Goal: Find specific page/section: Find specific page/section

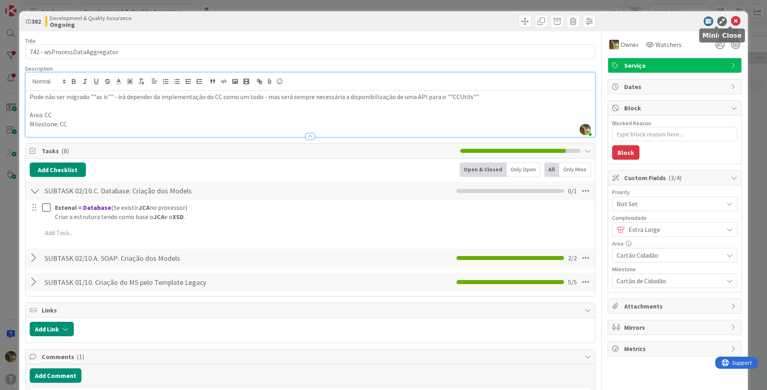
click at [731, 19] on icon at bounding box center [736, 21] width 10 height 10
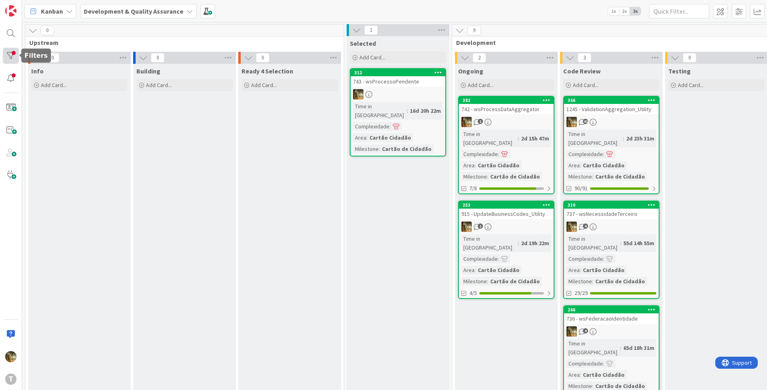
click at [3, 49] on div at bounding box center [11, 56] width 16 height 16
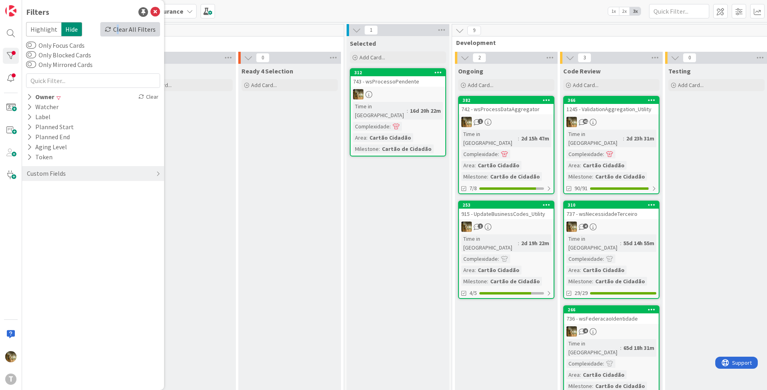
click at [121, 26] on div "Clear All Filters" at bounding box center [130, 29] width 60 height 14
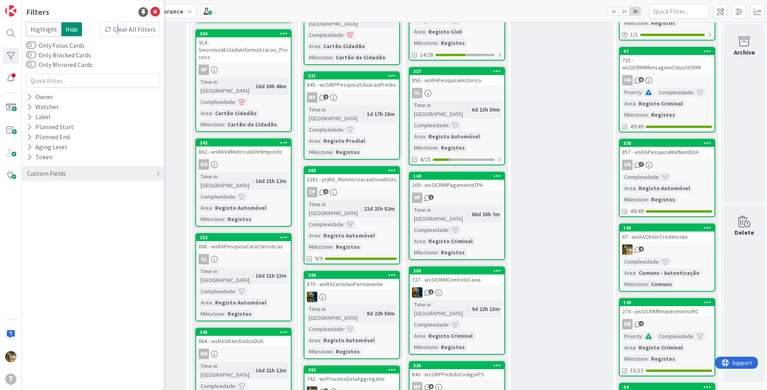
scroll to position [0, 160]
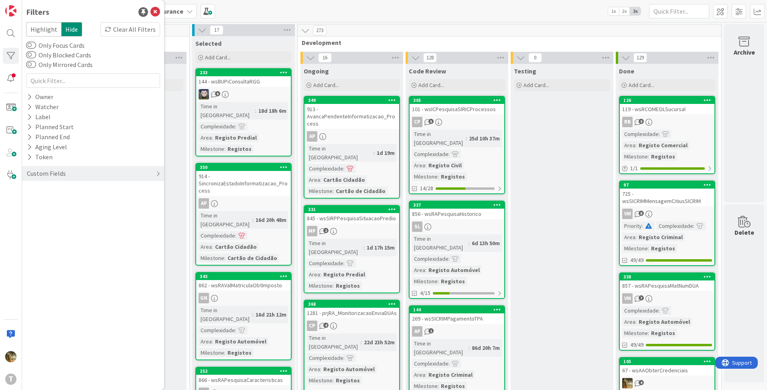
click at [54, 176] on div "Custom Fields" at bounding box center [46, 173] width 41 height 10
click at [30, 192] on icon at bounding box center [29, 190] width 5 height 7
click at [30, 223] on icon at bounding box center [31, 223] width 6 height 6
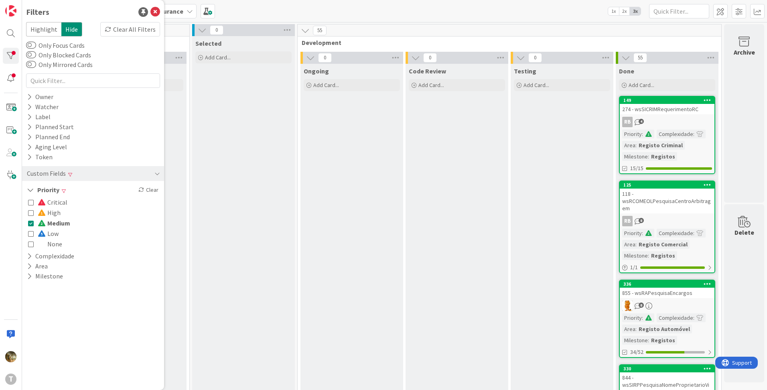
click at [30, 223] on icon at bounding box center [31, 223] width 6 height 6
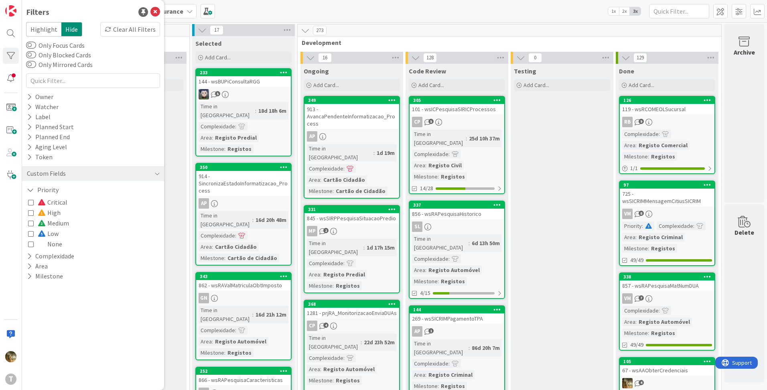
click at [32, 203] on icon at bounding box center [31, 202] width 6 height 6
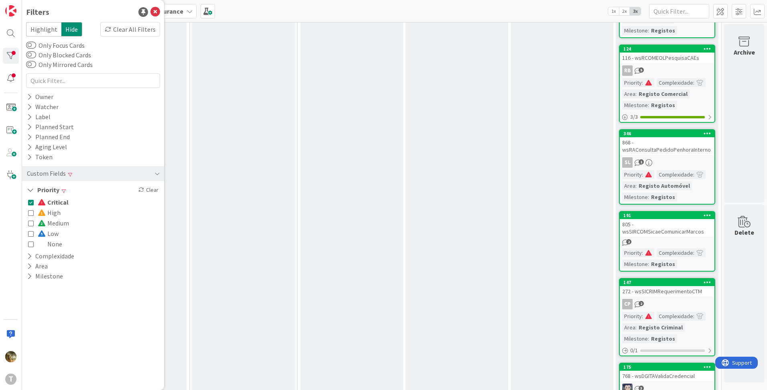
scroll to position [268, 160]
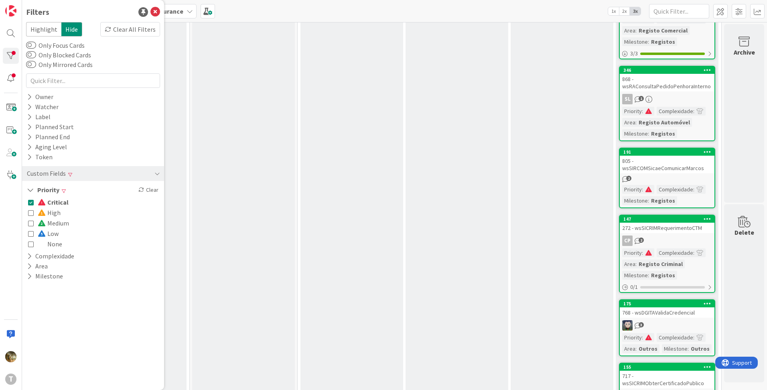
click at [30, 202] on icon at bounding box center [31, 202] width 6 height 6
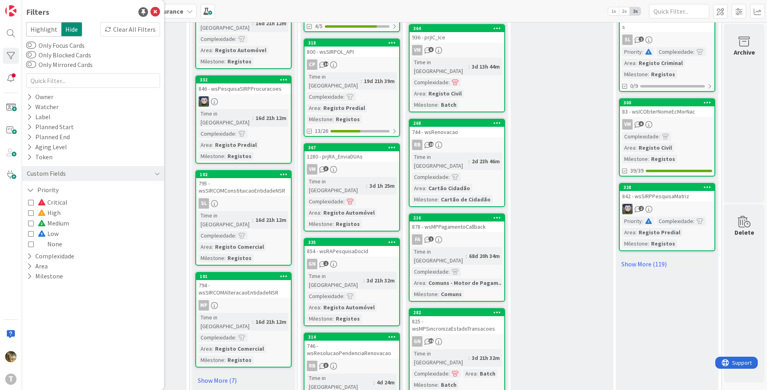
scroll to position [402, 160]
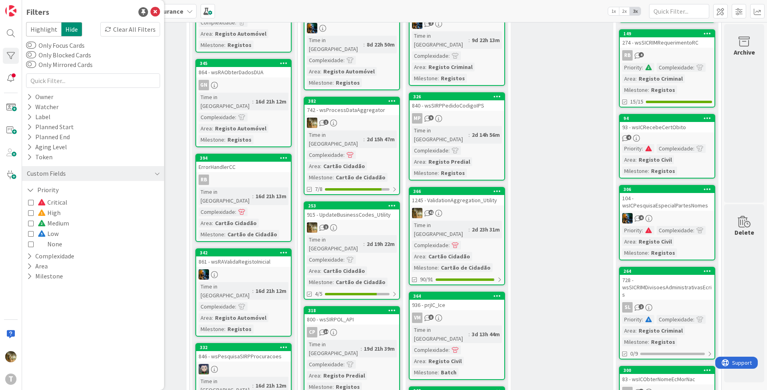
click at [32, 205] on icon at bounding box center [31, 202] width 6 height 6
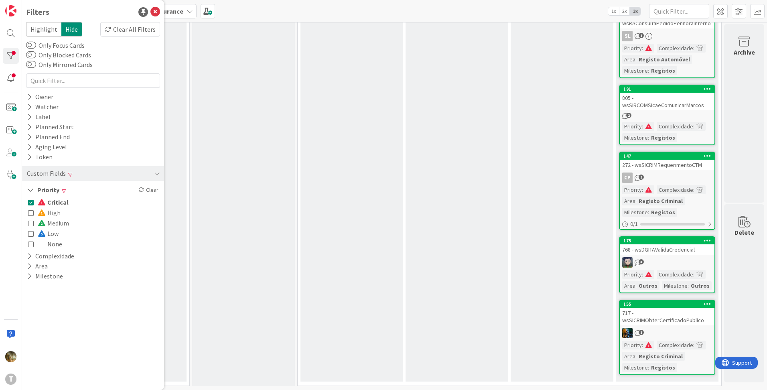
click at [32, 212] on icon at bounding box center [31, 213] width 6 height 6
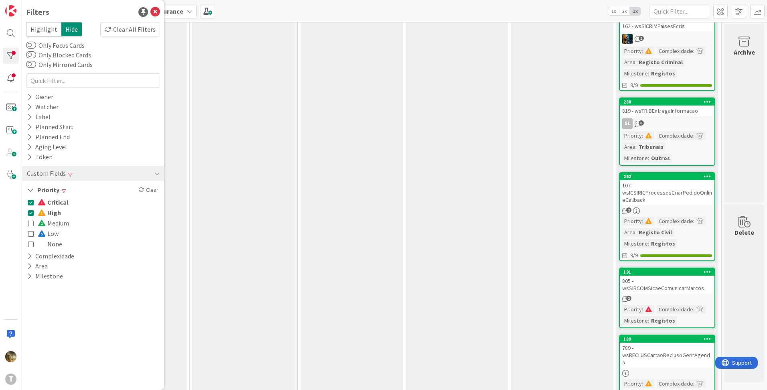
click at [30, 222] on icon at bounding box center [31, 223] width 6 height 6
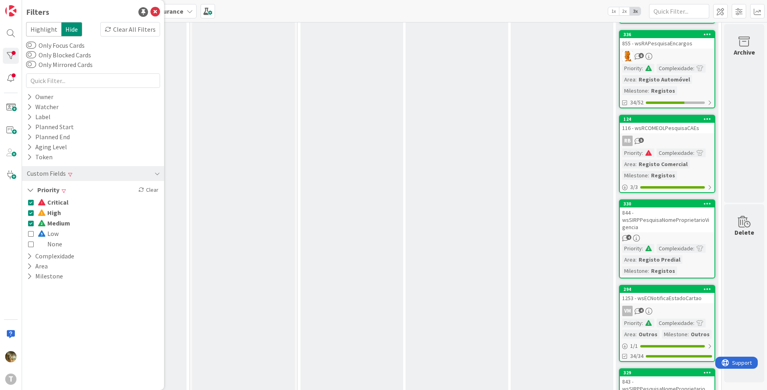
click at [31, 233] on icon at bounding box center [31, 234] width 6 height 6
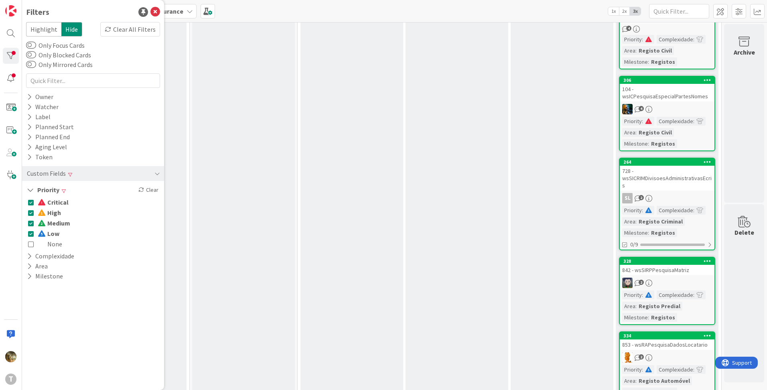
scroll to position [577, 160]
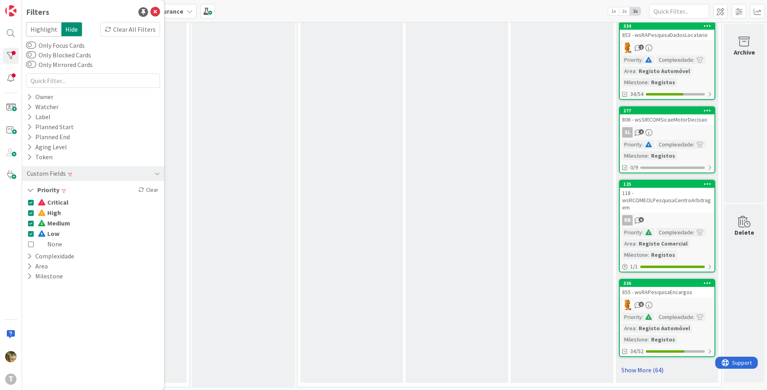
click at [629, 364] on link "Show More (64)" at bounding box center [667, 369] width 96 height 13
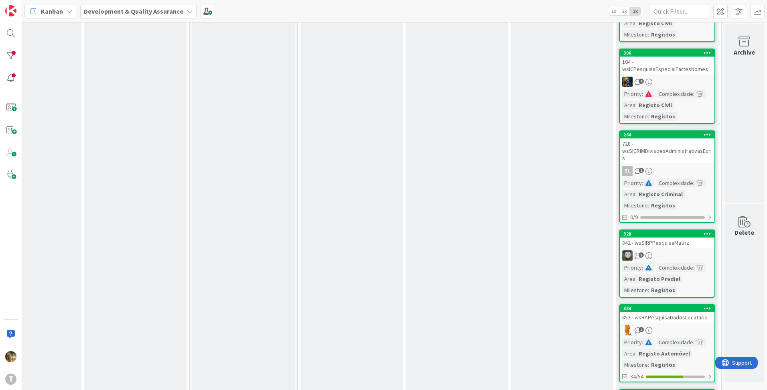
scroll to position [0, 160]
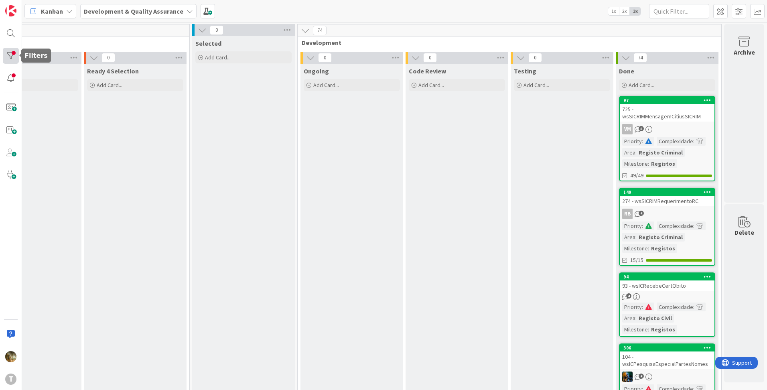
click at [3, 56] on div at bounding box center [11, 56] width 16 height 16
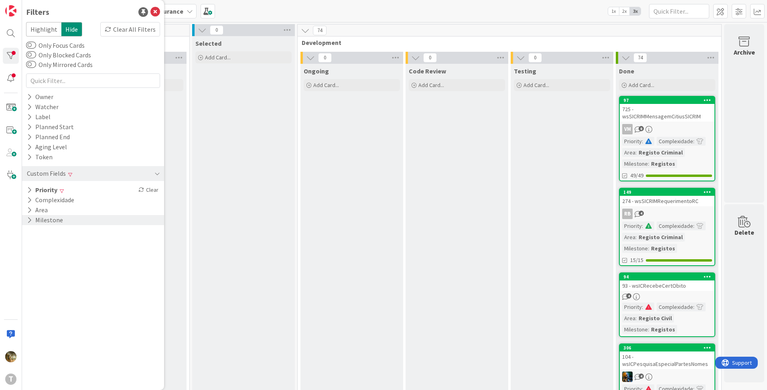
click at [30, 222] on icon at bounding box center [29, 220] width 5 height 7
click at [30, 221] on icon at bounding box center [30, 220] width 7 height 7
click at [30, 211] on icon at bounding box center [29, 210] width 5 height 7
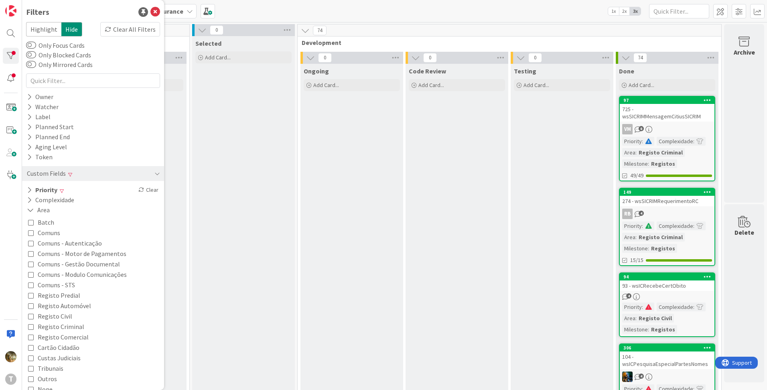
click at [29, 327] on icon at bounding box center [31, 327] width 6 height 6
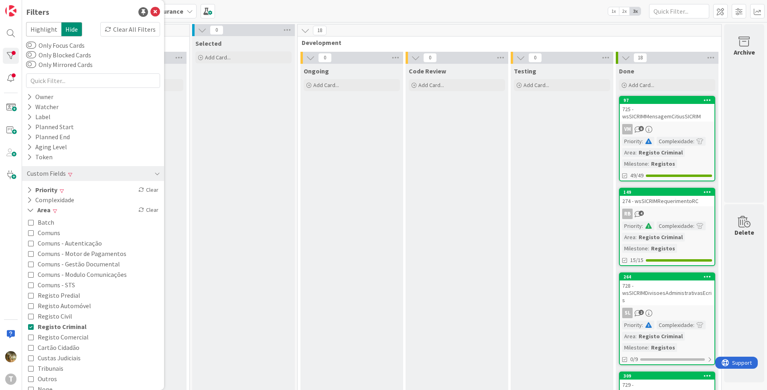
click at [29, 339] on icon at bounding box center [31, 337] width 6 height 6
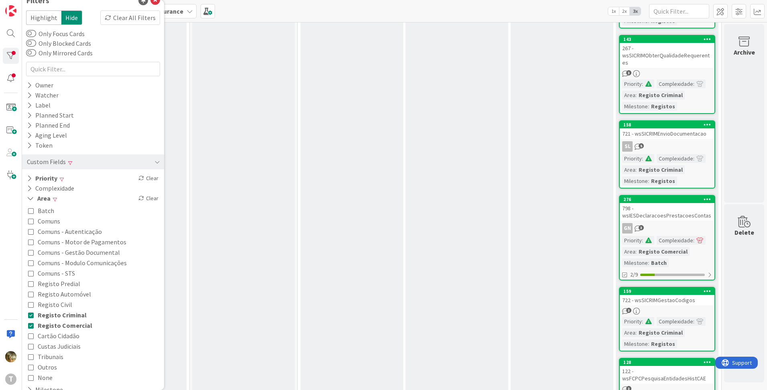
scroll to position [22, 0]
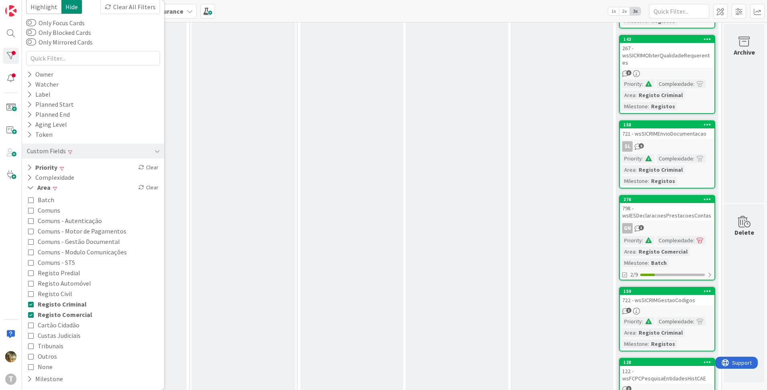
click at [32, 316] on icon at bounding box center [31, 315] width 6 height 6
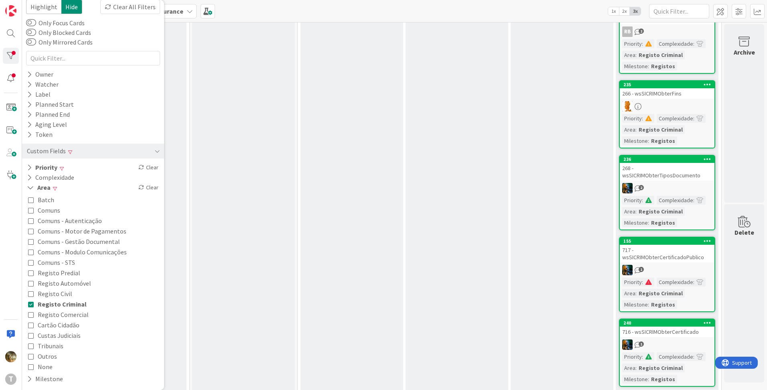
click at [30, 305] on icon at bounding box center [31, 304] width 6 height 6
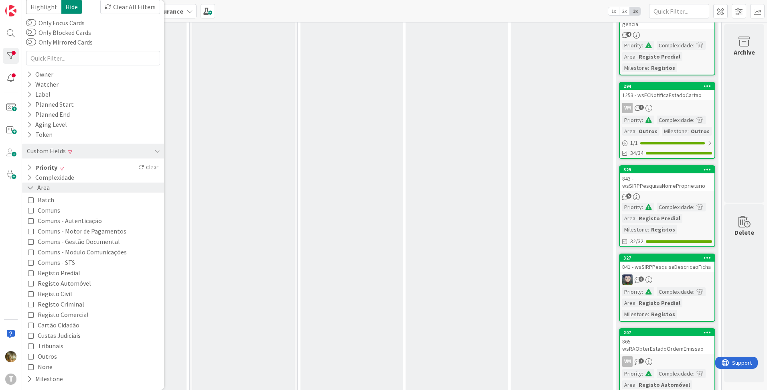
click at [29, 184] on icon at bounding box center [30, 187] width 7 height 7
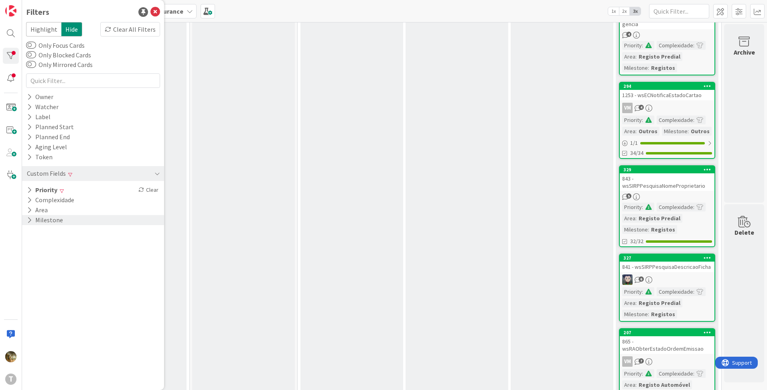
click at [29, 219] on icon at bounding box center [29, 220] width 5 height 7
click at [31, 240] on icon at bounding box center [31, 243] width 6 height 6
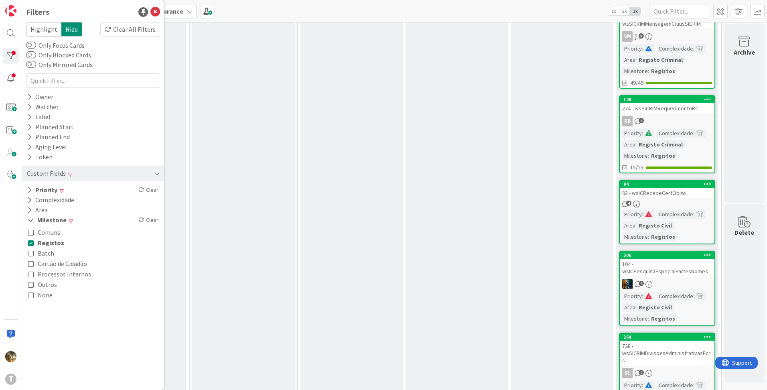
scroll to position [0, 160]
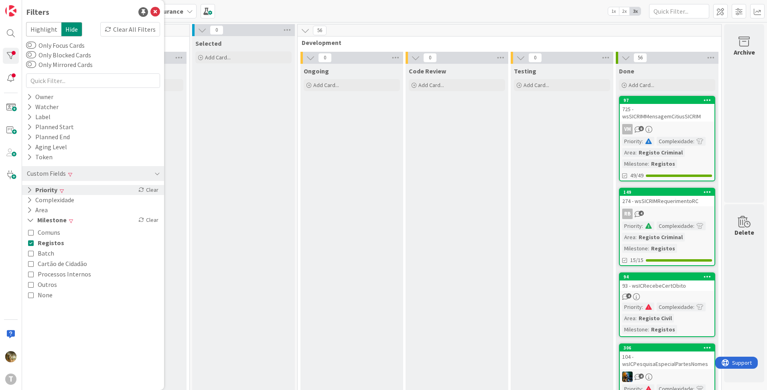
click at [32, 192] on button "Priority" at bounding box center [42, 190] width 32 height 10
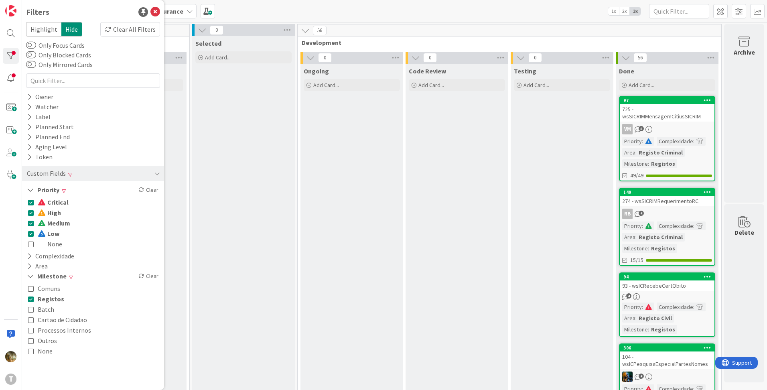
click at [31, 233] on icon at bounding box center [31, 234] width 6 height 6
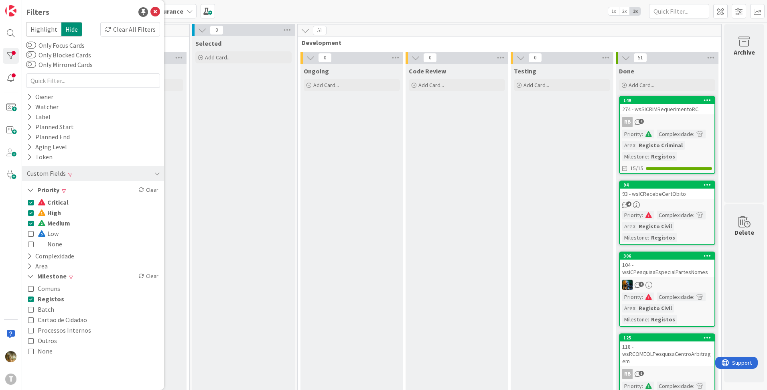
click at [30, 217] on button "High" at bounding box center [44, 212] width 33 height 10
click at [30, 200] on icon at bounding box center [31, 202] width 6 height 6
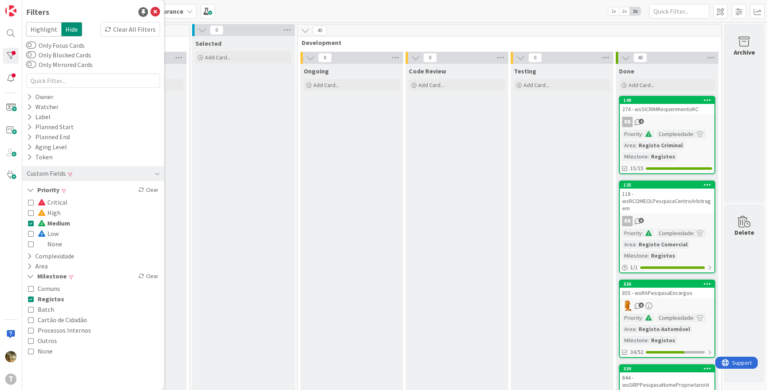
click at [642, 109] on div "274 - wsSICRIMRequerimentoRC" at bounding box center [667, 109] width 95 height 10
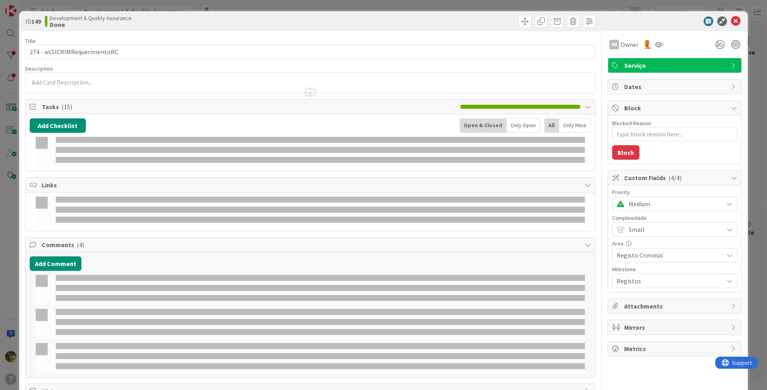
type textarea "x"
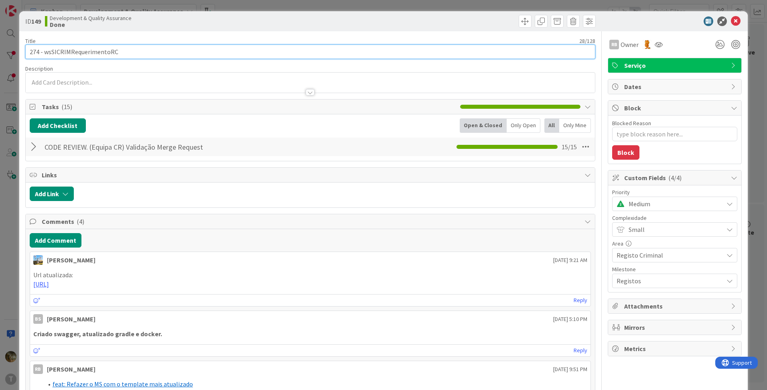
click at [76, 52] on input "274 - wsSICRIMRequerimentoRC" at bounding box center [310, 52] width 570 height 14
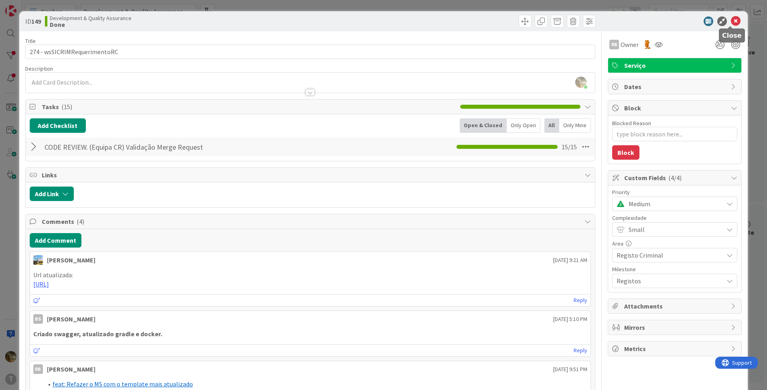
click at [731, 22] on icon at bounding box center [736, 21] width 10 height 10
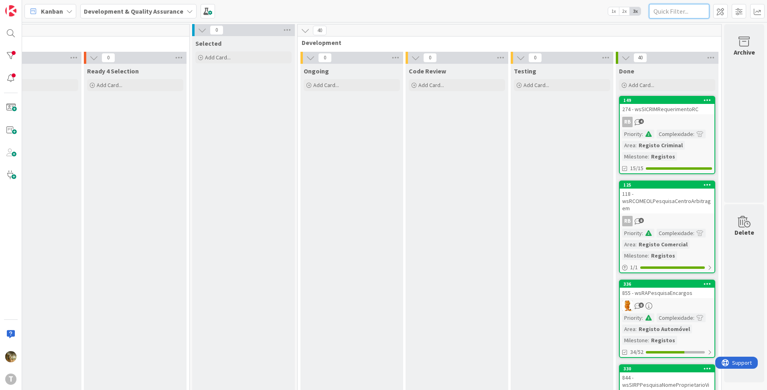
click at [664, 12] on input "text" at bounding box center [679, 11] width 60 height 14
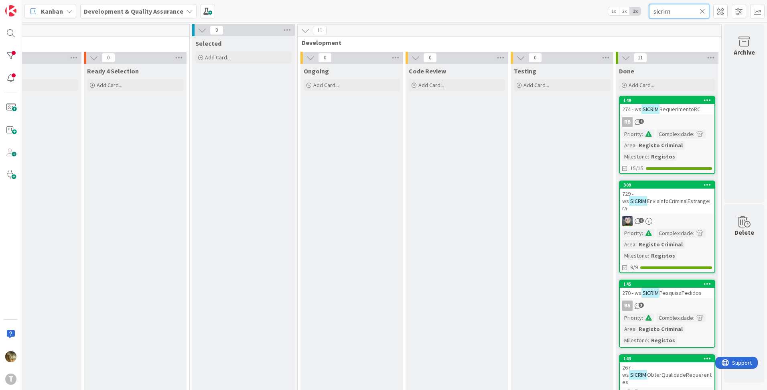
type input "sicrim"
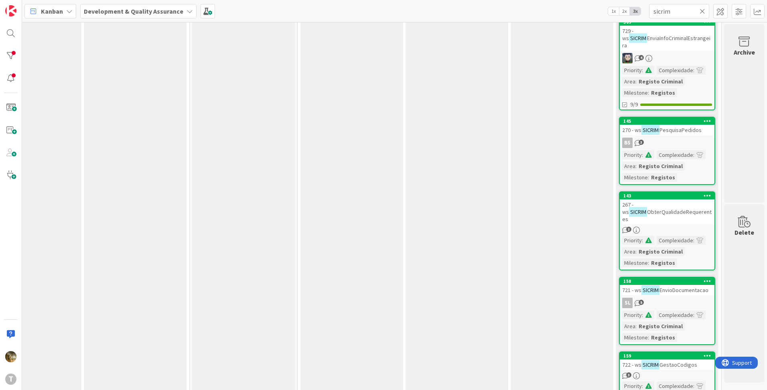
scroll to position [0, 160]
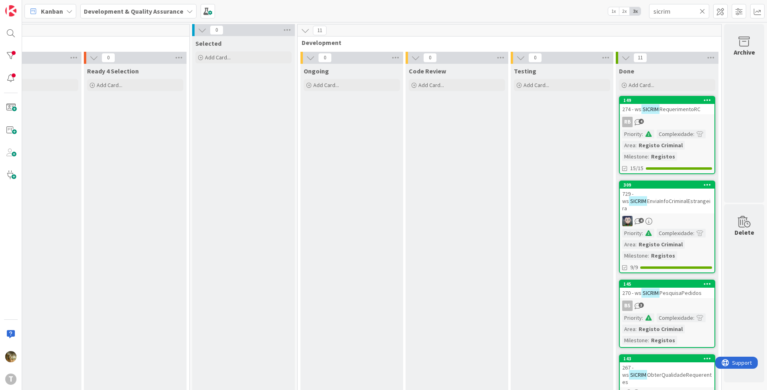
click at [702, 12] on icon at bounding box center [702, 11] width 6 height 7
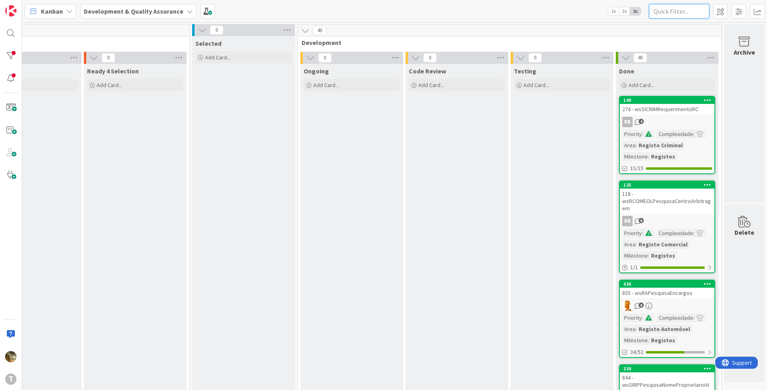
click at [663, 14] on input "text" at bounding box center [679, 11] width 60 height 14
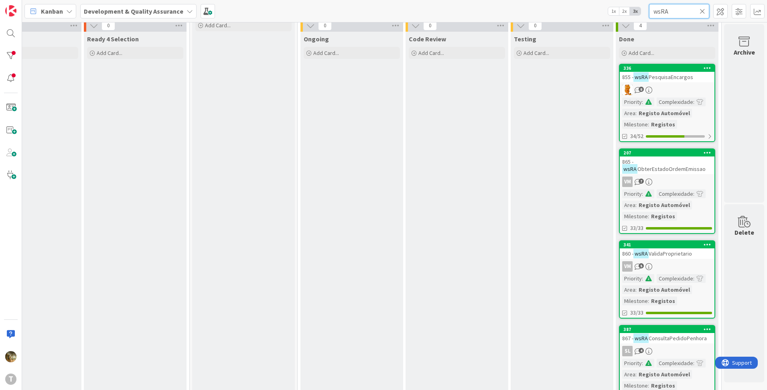
scroll to position [56, 160]
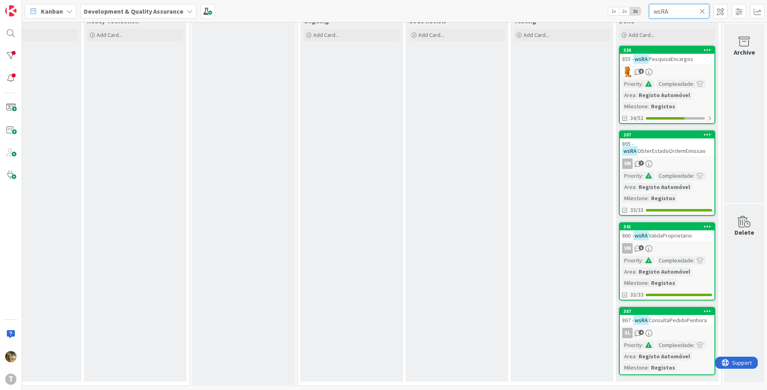
type input "wsRA"
click at [702, 9] on icon at bounding box center [702, 11] width 6 height 7
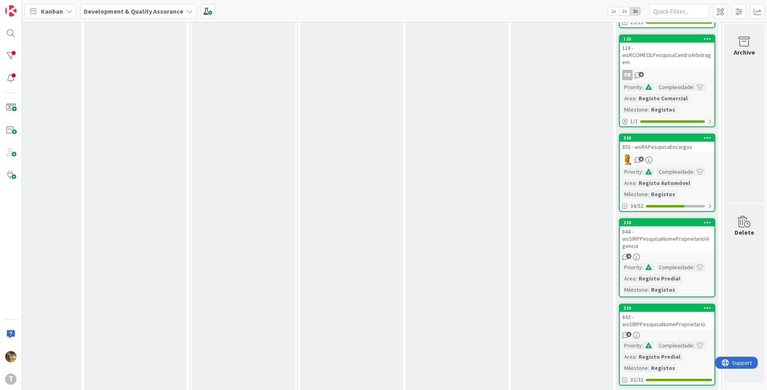
scroll to position [0, 160]
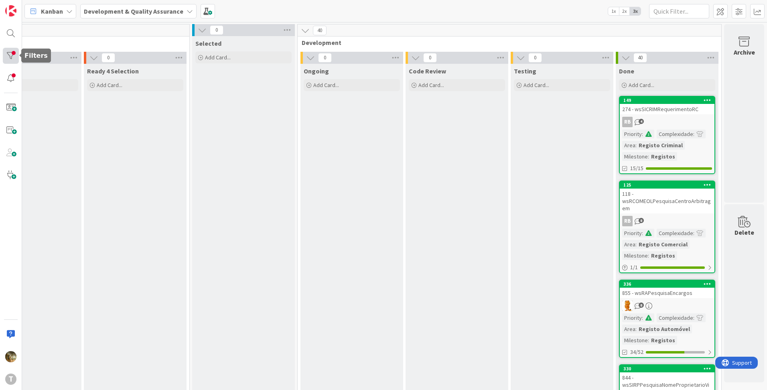
click at [12, 58] on div at bounding box center [11, 56] width 16 height 16
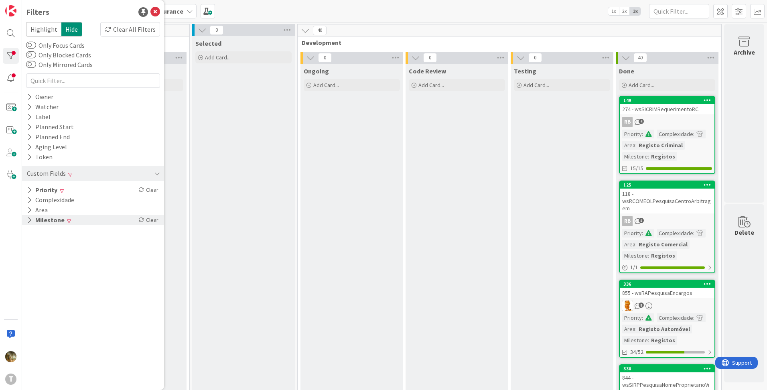
click at [29, 222] on icon at bounding box center [29, 220] width 5 height 7
click at [29, 222] on icon at bounding box center [30, 220] width 7 height 7
click at [28, 211] on icon at bounding box center [29, 210] width 5 height 7
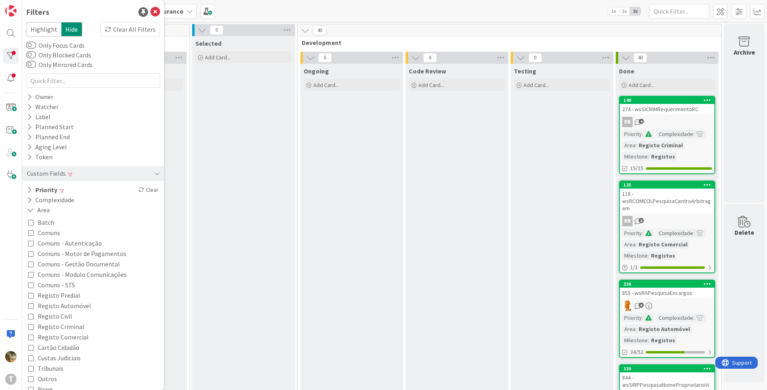
click at [29, 338] on icon at bounding box center [31, 337] width 6 height 6
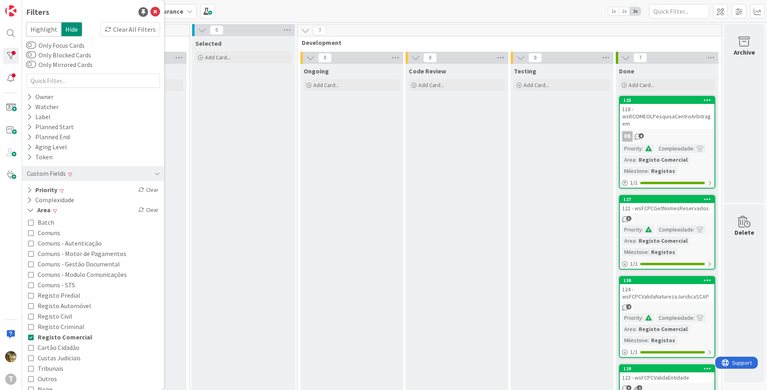
click at [29, 337] on icon at bounding box center [31, 337] width 6 height 6
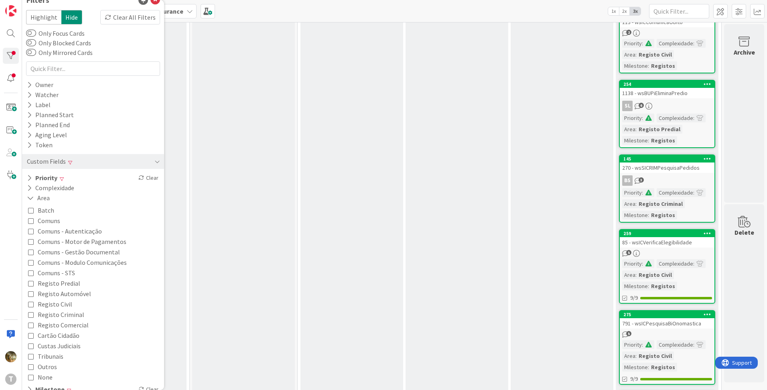
scroll to position [22, 0]
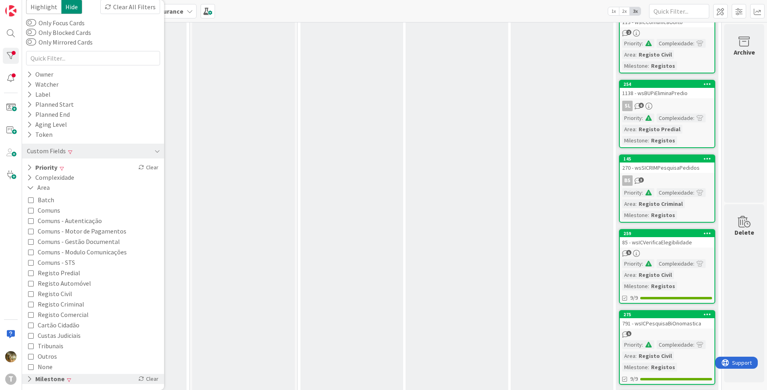
click at [28, 381] on icon at bounding box center [29, 378] width 5 height 7
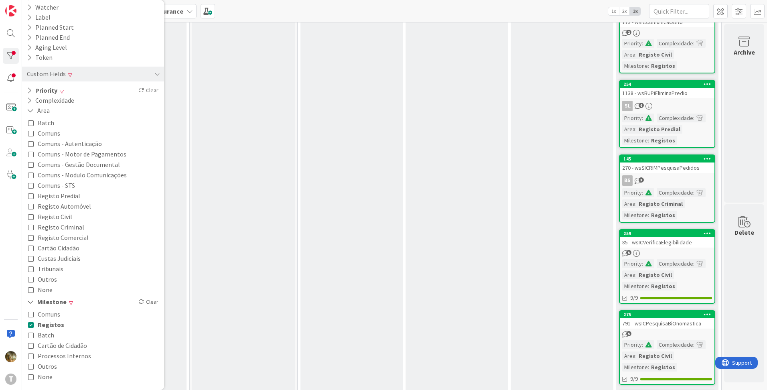
click at [30, 363] on icon at bounding box center [31, 366] width 6 height 6
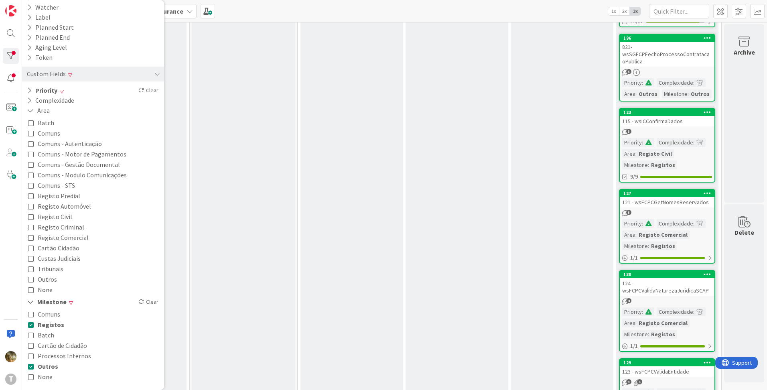
click at [30, 327] on icon at bounding box center [31, 325] width 6 height 6
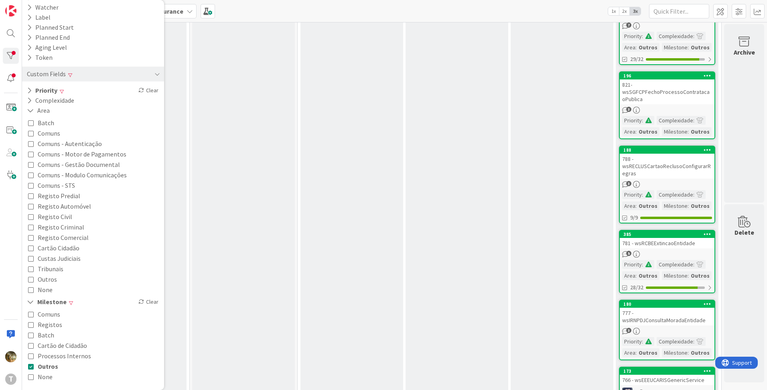
scroll to position [752, 160]
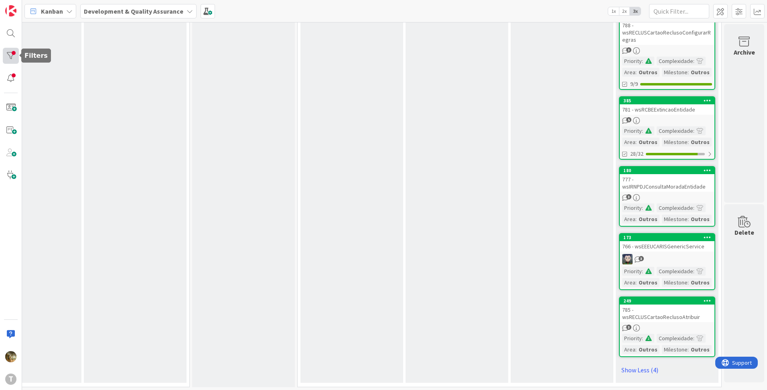
click at [10, 58] on div at bounding box center [11, 56] width 16 height 16
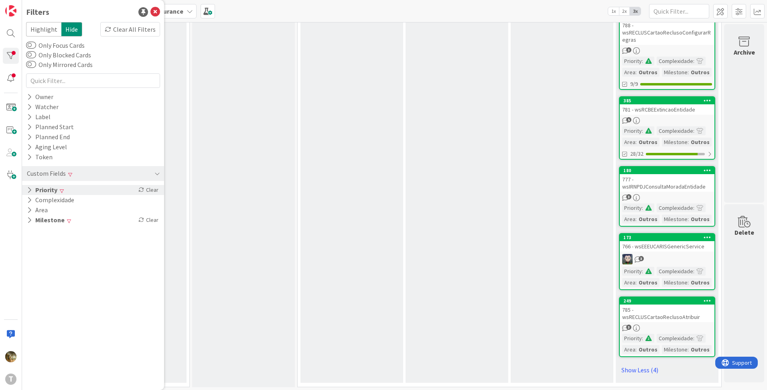
click at [30, 193] on icon at bounding box center [29, 190] width 5 height 7
click at [32, 215] on icon at bounding box center [31, 213] width 6 height 6
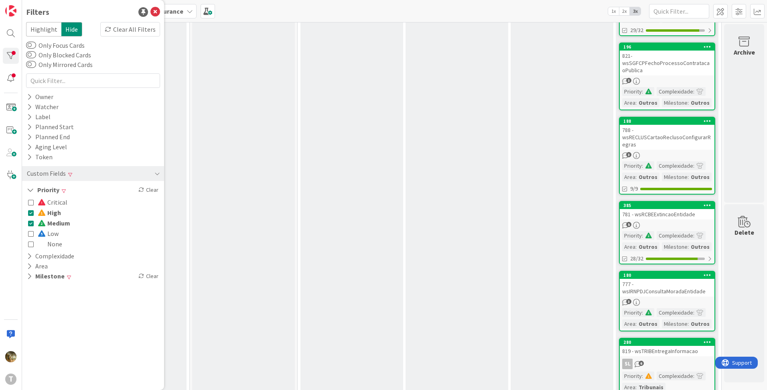
scroll to position [669, 160]
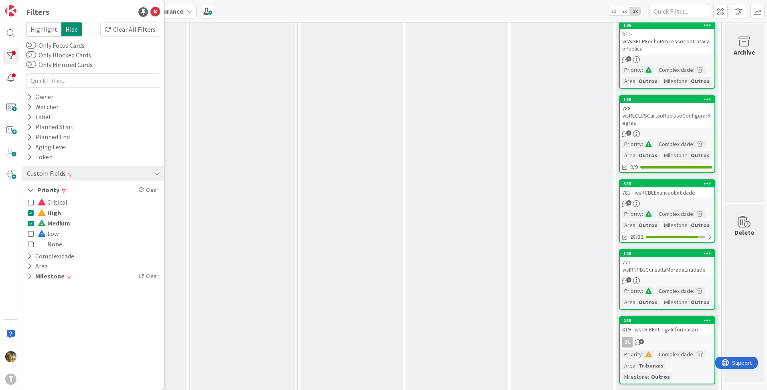
click at [29, 203] on icon at bounding box center [31, 202] width 6 height 6
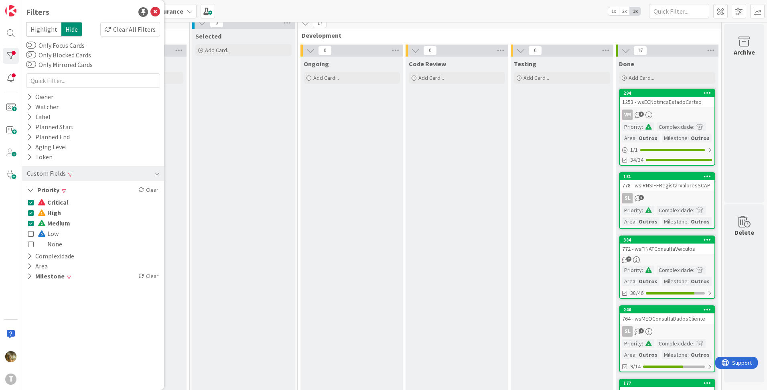
scroll to position [0, 160]
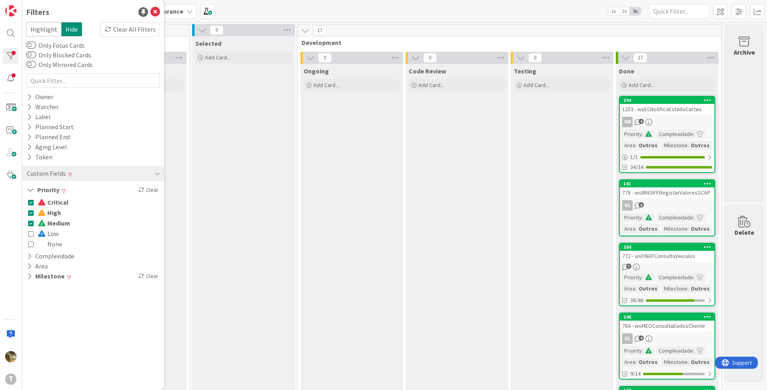
click at [30, 233] on icon at bounding box center [31, 234] width 6 height 6
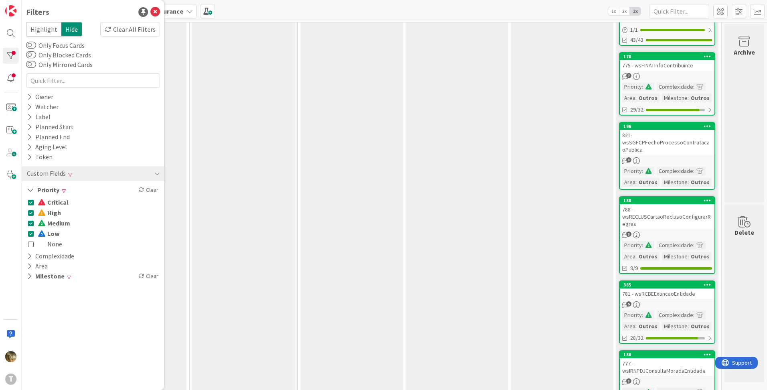
scroll to position [957, 160]
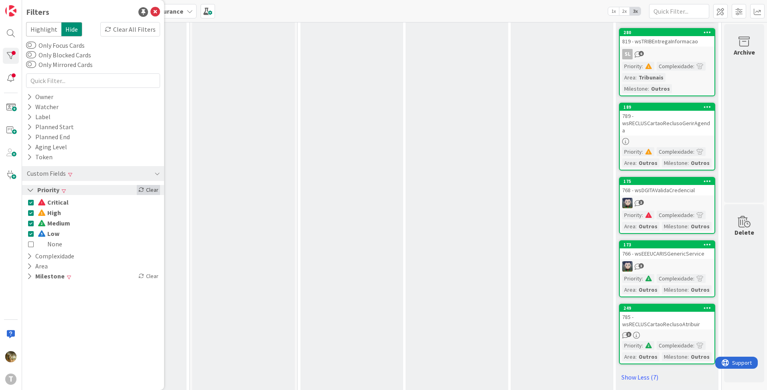
click at [148, 189] on div "Clear" at bounding box center [148, 190] width 23 height 10
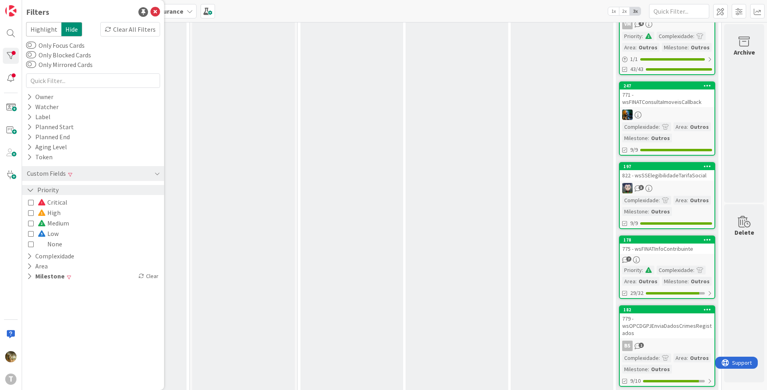
click at [31, 224] on icon at bounding box center [31, 223] width 6 height 6
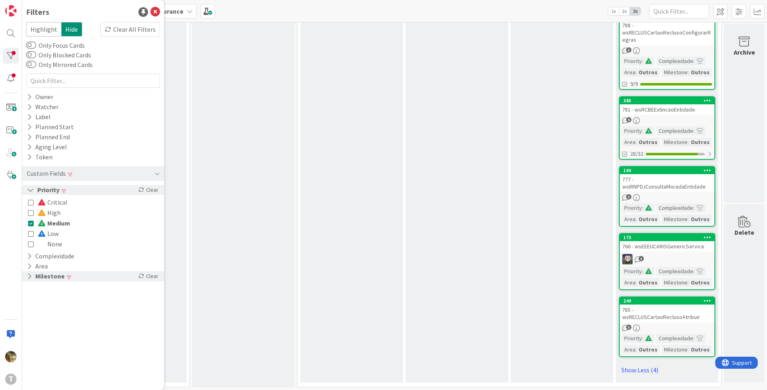
click at [30, 278] on icon at bounding box center [29, 276] width 5 height 7
click at [30, 300] on icon at bounding box center [31, 299] width 6 height 6
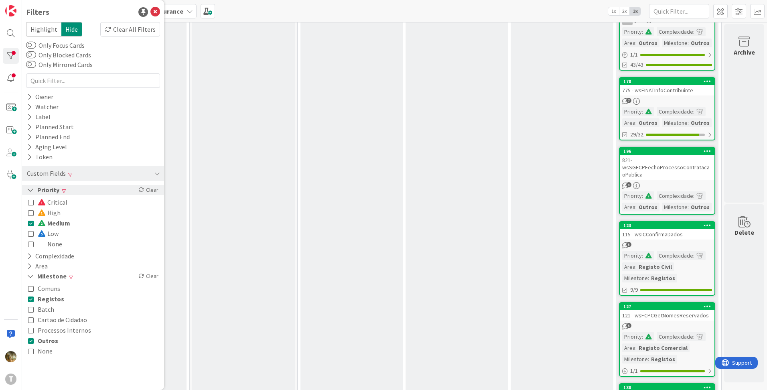
scroll to position [1759, 160]
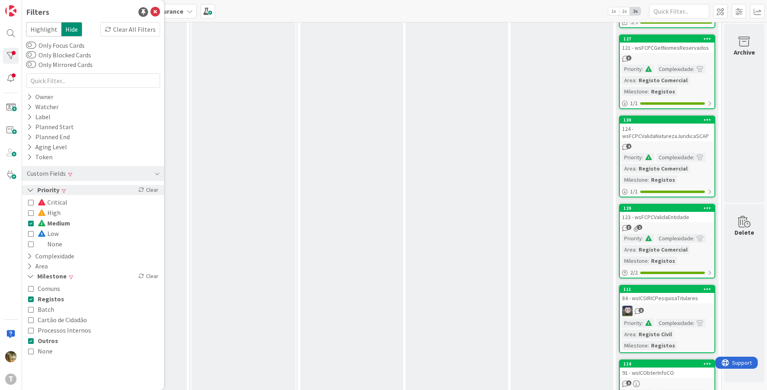
click at [30, 341] on icon at bounding box center [31, 341] width 6 height 6
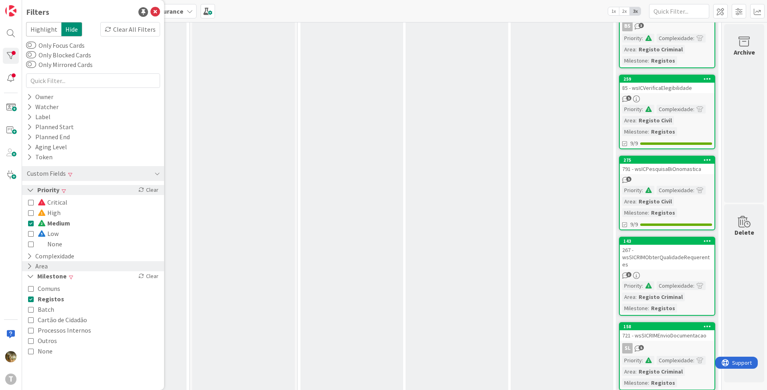
click at [29, 267] on icon at bounding box center [29, 266] width 5 height 7
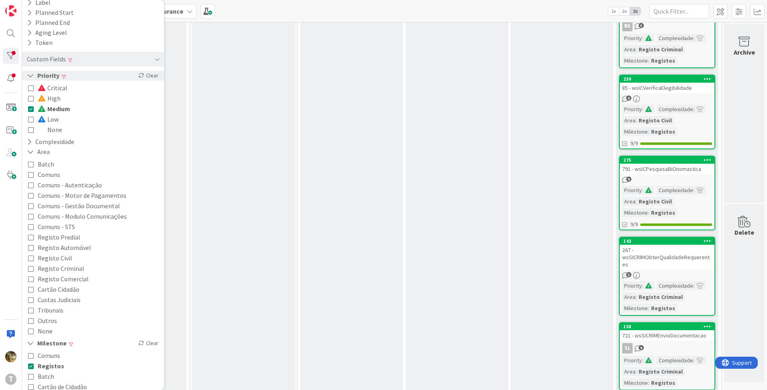
scroll to position [134, 0]
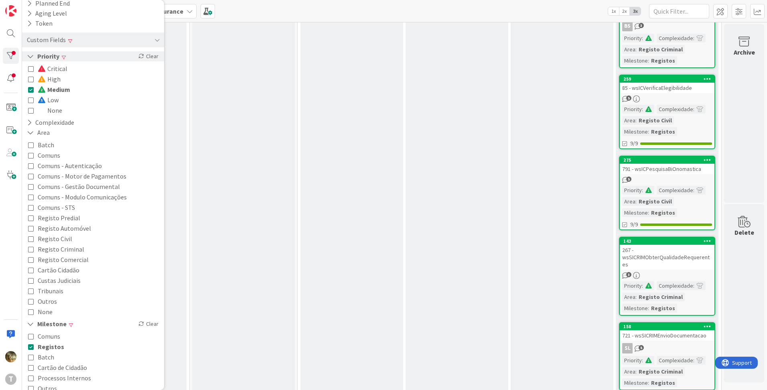
click at [32, 240] on icon at bounding box center [31, 239] width 6 height 6
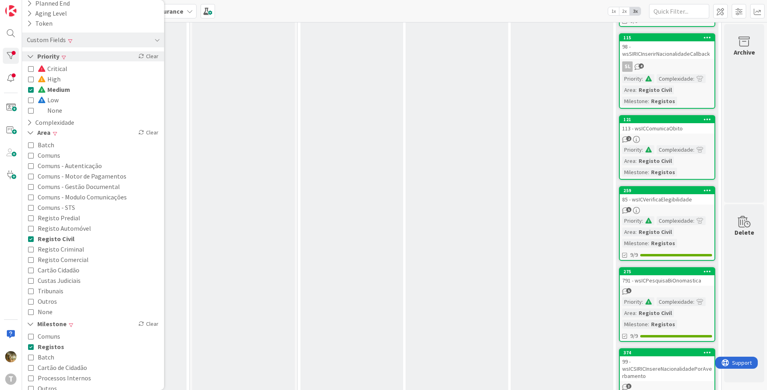
scroll to position [401, 160]
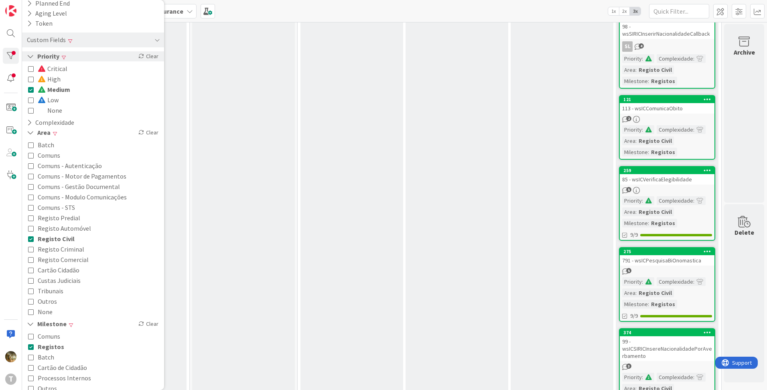
click at [670, 260] on div "791 - wsICPesquisaBiOnomastica" at bounding box center [667, 260] width 95 height 10
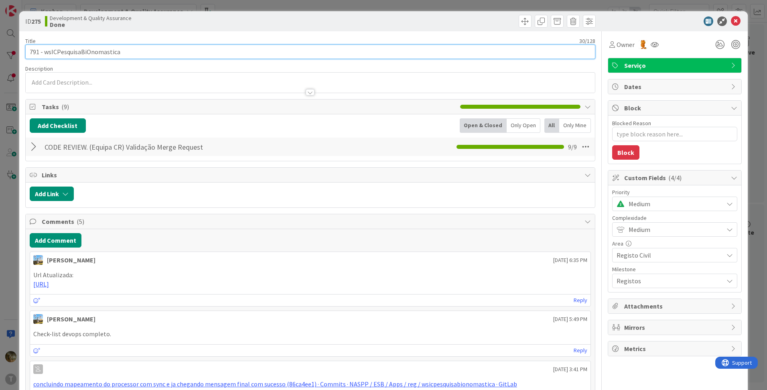
click at [84, 47] on input "791 - wsICPesquisaBiOnomastica" at bounding box center [310, 52] width 570 height 14
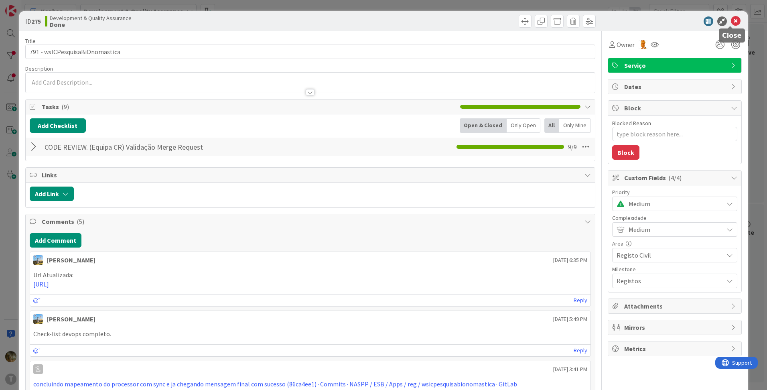
click at [731, 20] on icon at bounding box center [736, 21] width 10 height 10
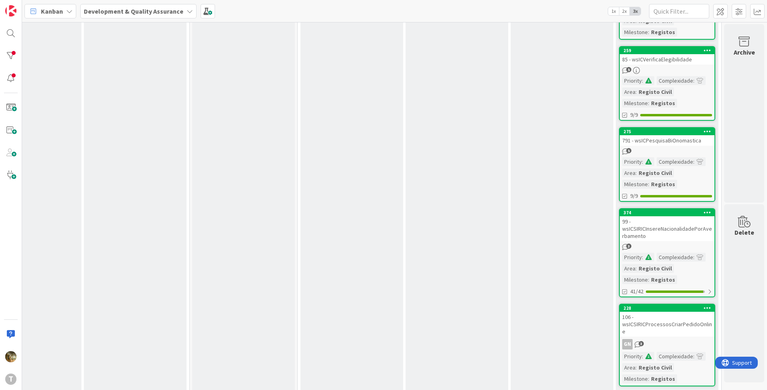
scroll to position [535, 160]
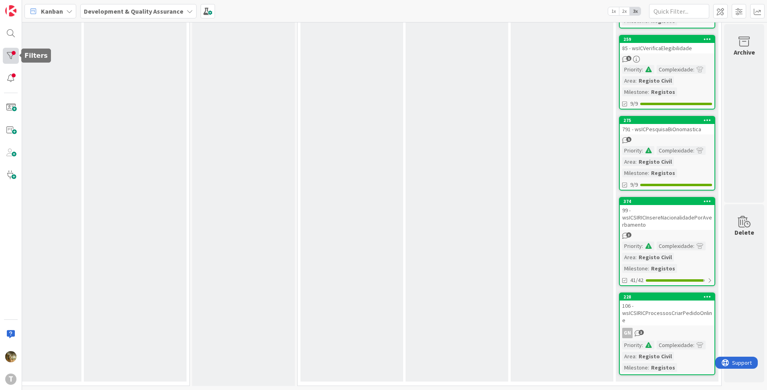
click at [12, 57] on div at bounding box center [11, 56] width 16 height 16
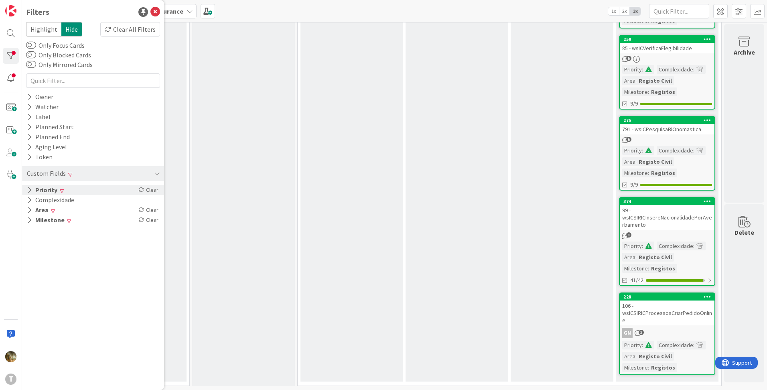
click at [27, 190] on icon at bounding box center [29, 190] width 5 height 7
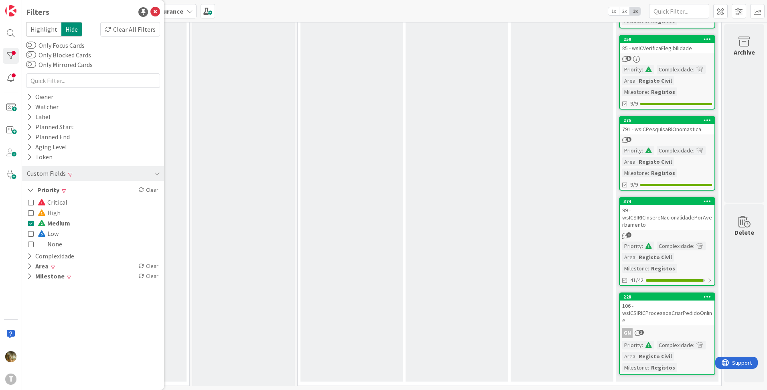
click at [32, 212] on icon at bounding box center [31, 213] width 6 height 6
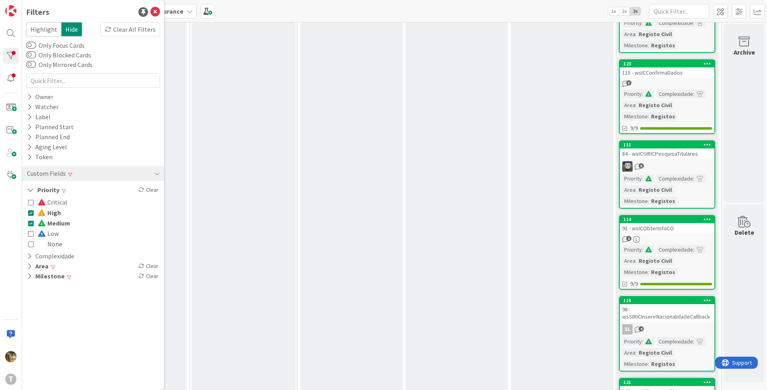
scroll to position [0, 160]
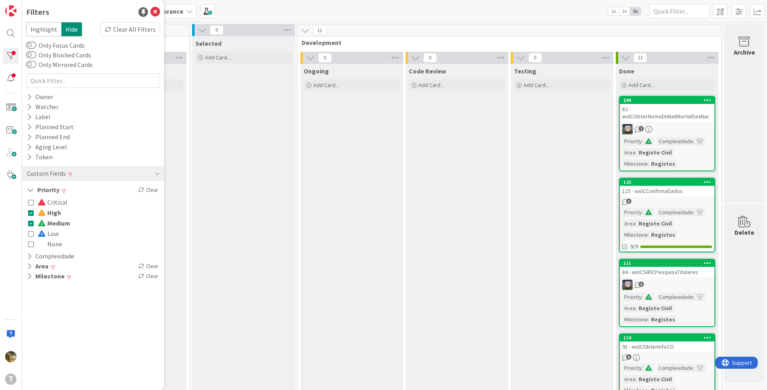
click at [33, 204] on icon at bounding box center [31, 202] width 6 height 6
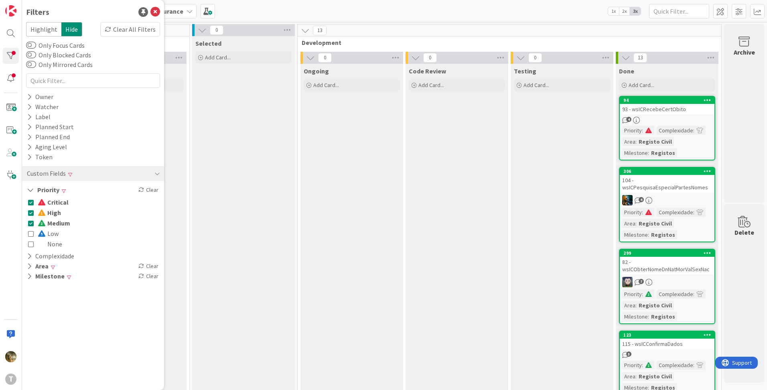
click at [670, 187] on div "104 - wsICPesquisaEspecialPartesNomes" at bounding box center [667, 184] width 95 height 18
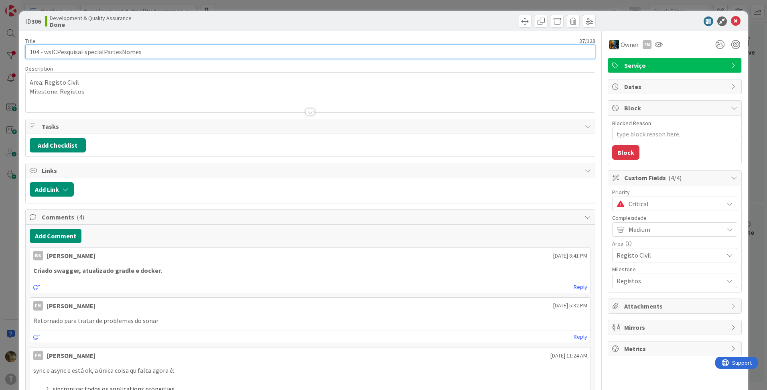
click at [81, 51] on input "104 - wsICPesquisaEspecialPartesNomes" at bounding box center [310, 52] width 570 height 14
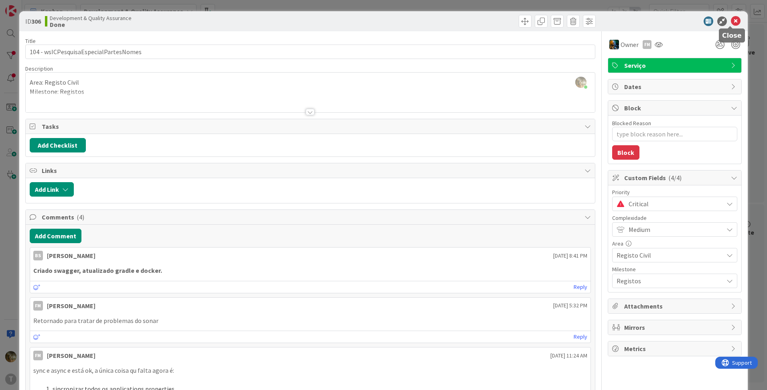
click at [731, 20] on icon at bounding box center [736, 21] width 10 height 10
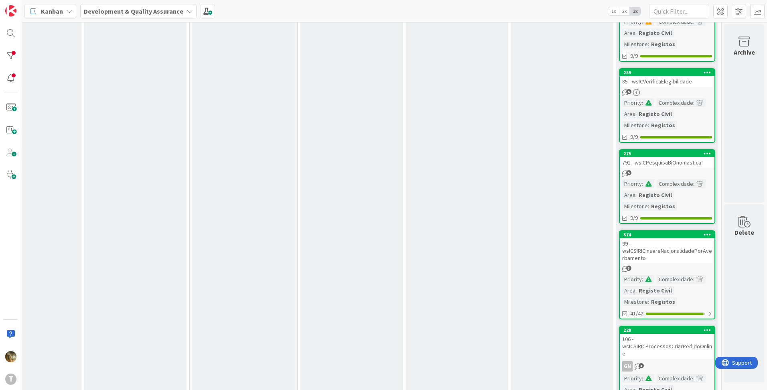
scroll to position [806, 160]
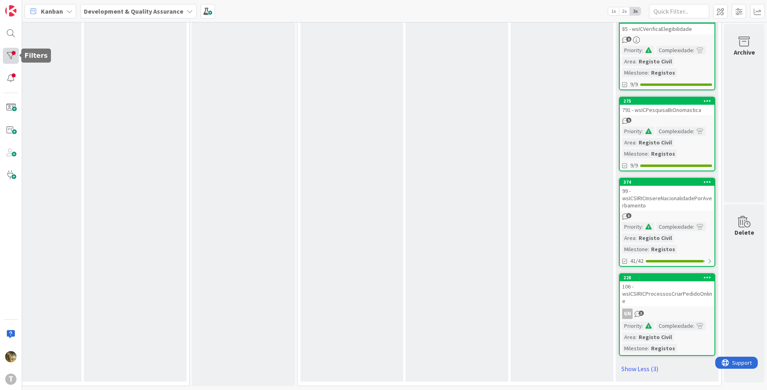
click at [10, 51] on div at bounding box center [11, 56] width 16 height 16
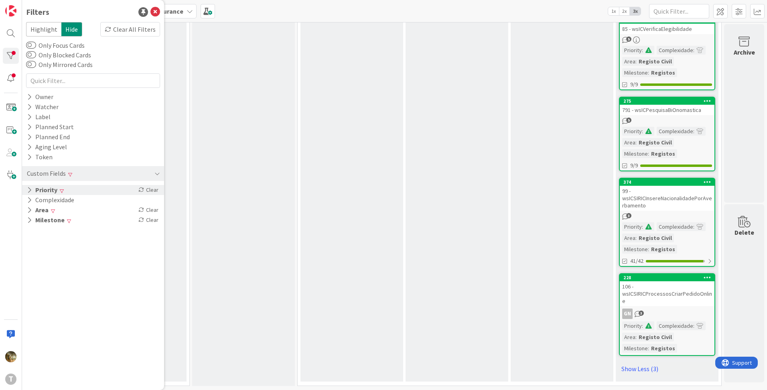
click at [33, 191] on button "Priority" at bounding box center [42, 190] width 32 height 10
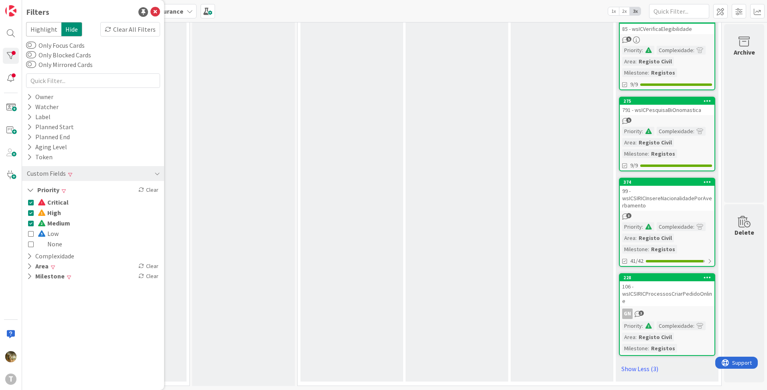
click at [32, 235] on icon at bounding box center [31, 234] width 6 height 6
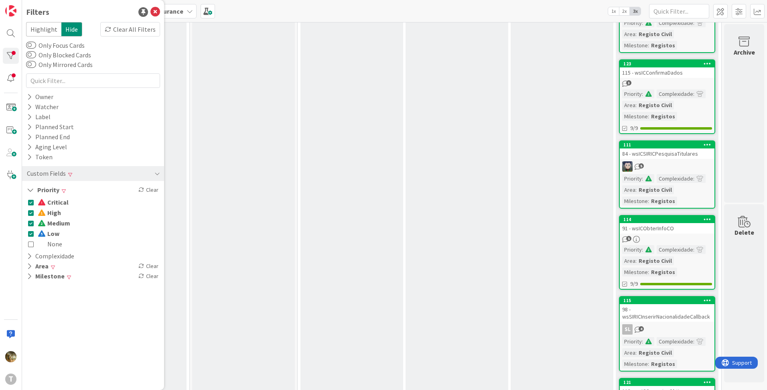
scroll to position [0, 160]
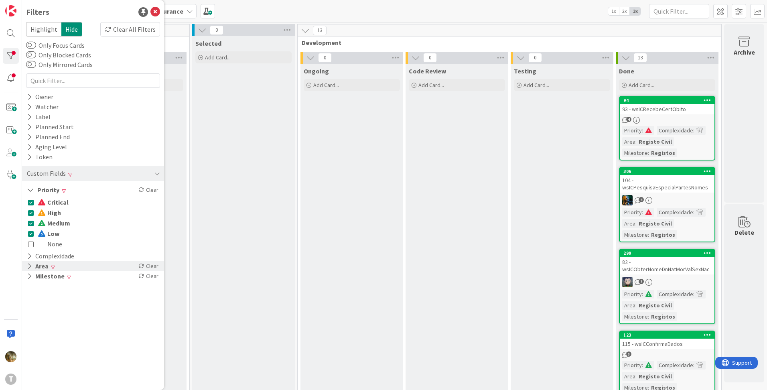
click at [24, 269] on div "Area Clear" at bounding box center [93, 266] width 142 height 10
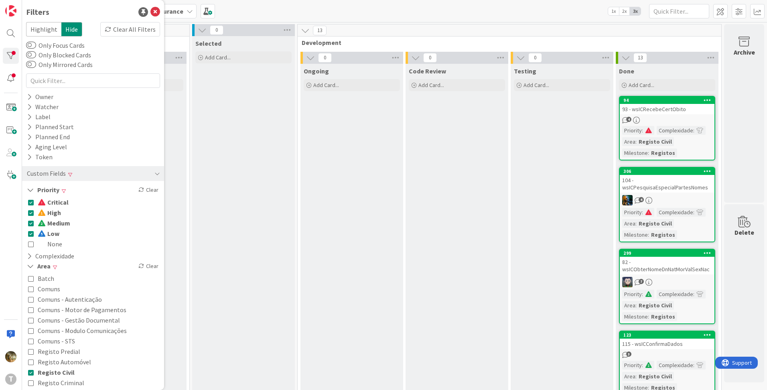
scroll to position [79, 0]
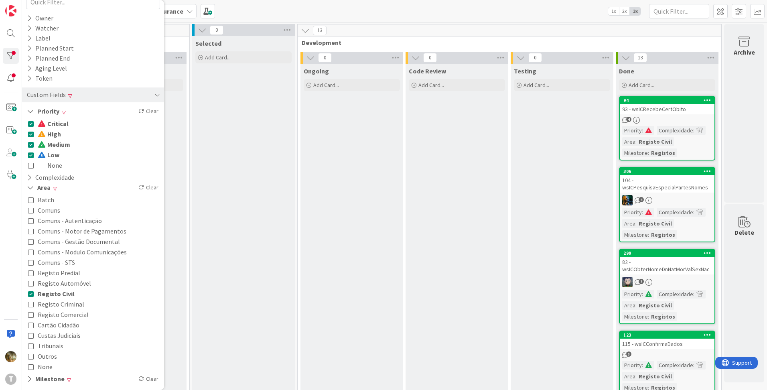
click at [30, 294] on icon at bounding box center [31, 294] width 6 height 6
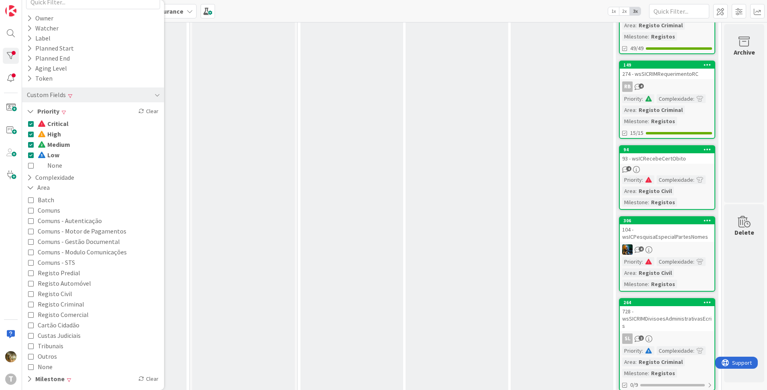
scroll to position [268, 160]
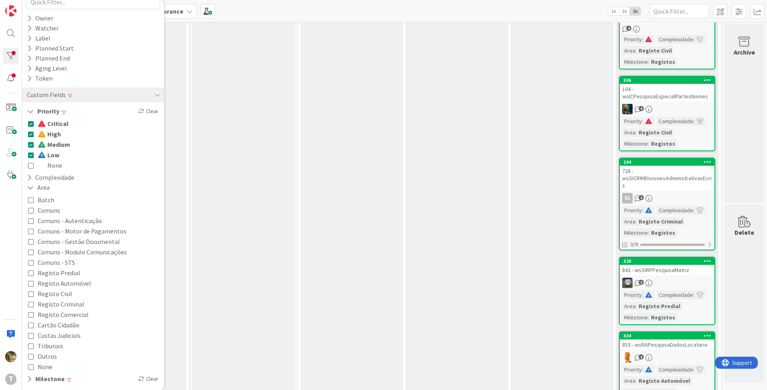
click at [671, 175] on div "728 - wsSICRIMDivisoesAdministrativasEcris" at bounding box center [667, 178] width 95 height 25
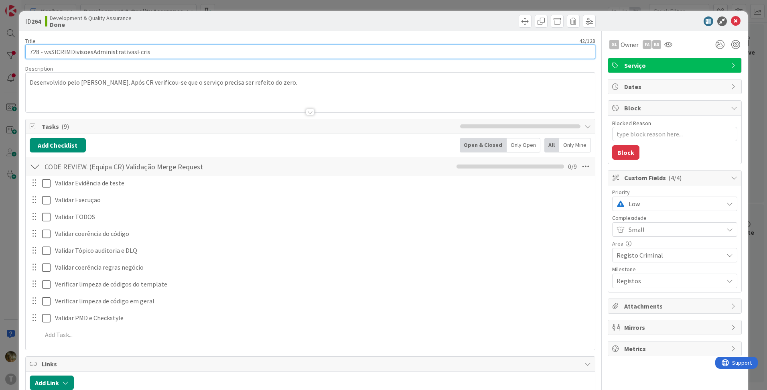
click at [87, 45] on input "728 - wsSICRIMDivisoesAdministrativasEcris" at bounding box center [310, 52] width 570 height 14
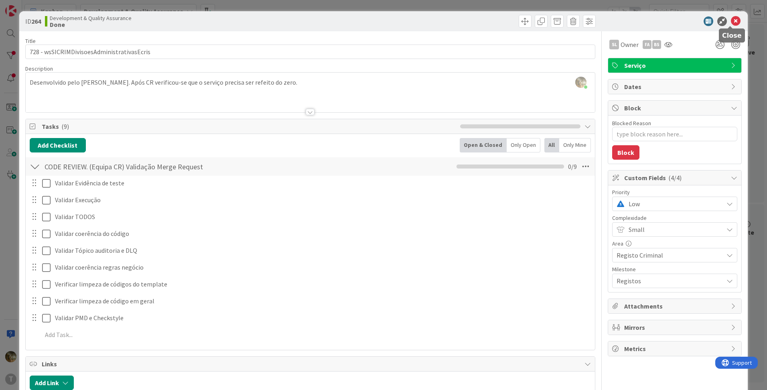
click at [733, 20] on icon at bounding box center [736, 21] width 10 height 10
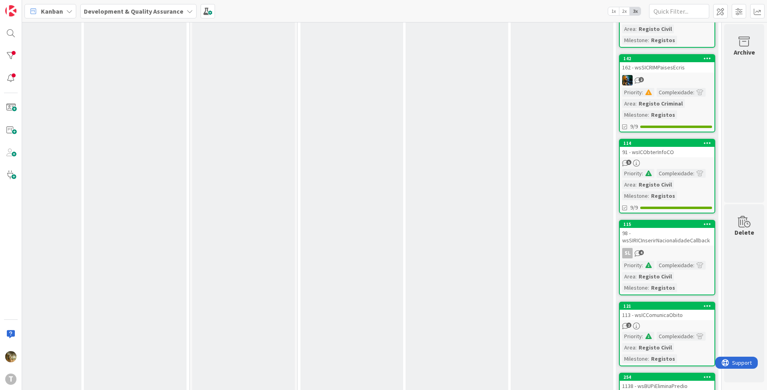
scroll to position [2005, 160]
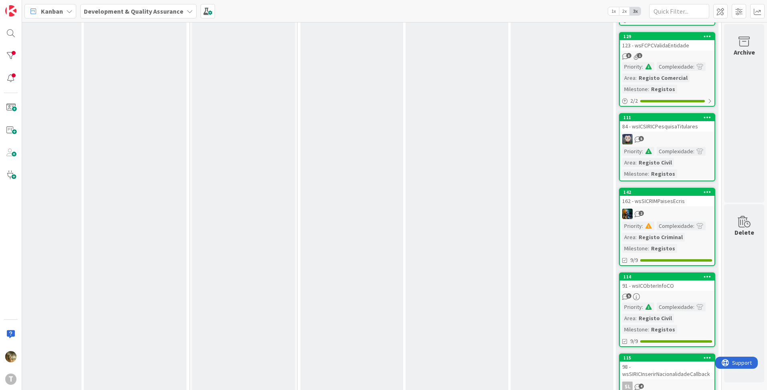
click at [671, 199] on link "142 162 - wsSICRIMPaisesEcris 2 Priority : Complexidade : Area : Registo Crimin…" at bounding box center [667, 227] width 96 height 78
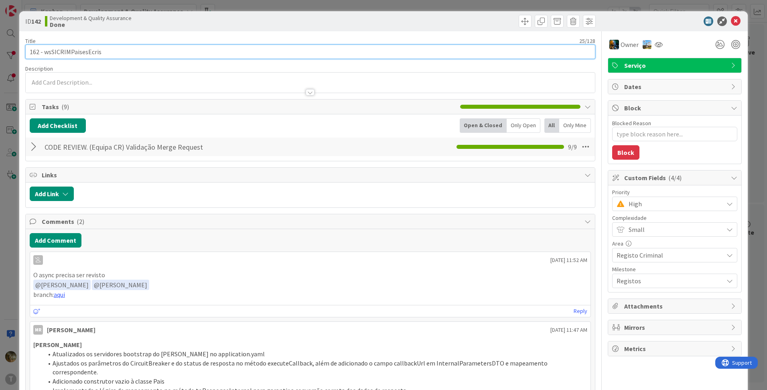
click at [47, 53] on input "162 - wsSICRIMPaisesEcris" at bounding box center [310, 52] width 570 height 14
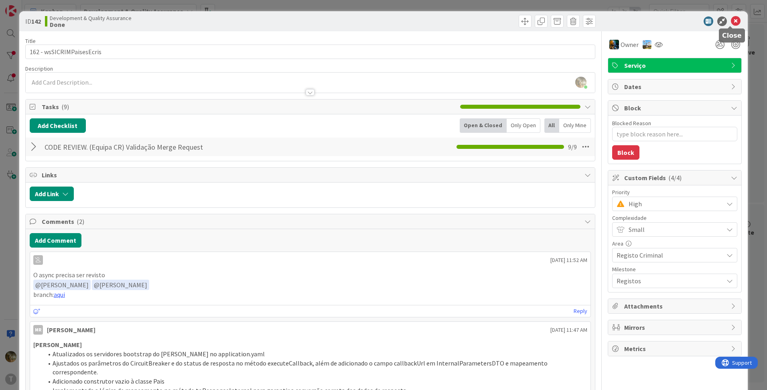
click at [731, 21] on icon at bounding box center [736, 21] width 10 height 10
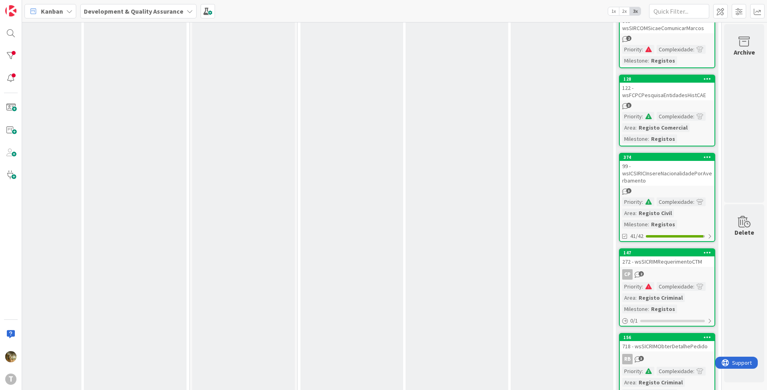
scroll to position [3342, 160]
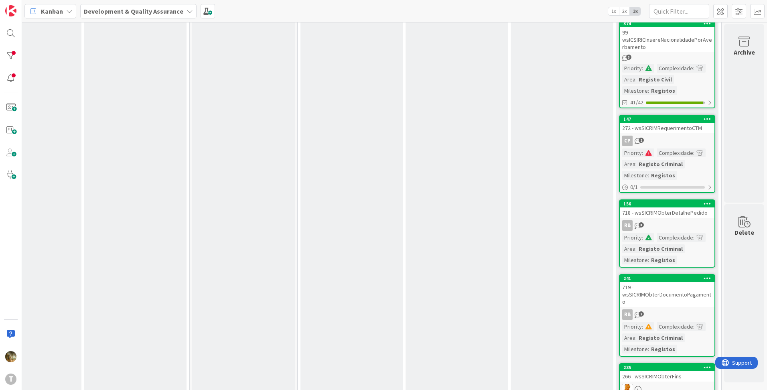
click at [680, 123] on div "272 - wsSICRIMRequerimentoCTM" at bounding box center [667, 128] width 95 height 10
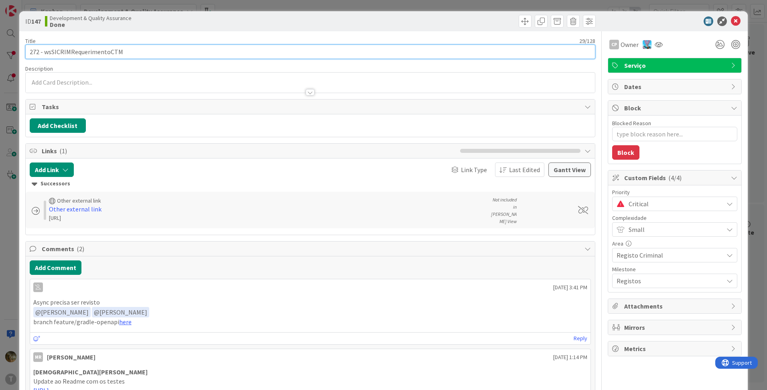
click at [93, 49] on input "272 - wsSICRIMRequerimentoCTM" at bounding box center [310, 52] width 570 height 14
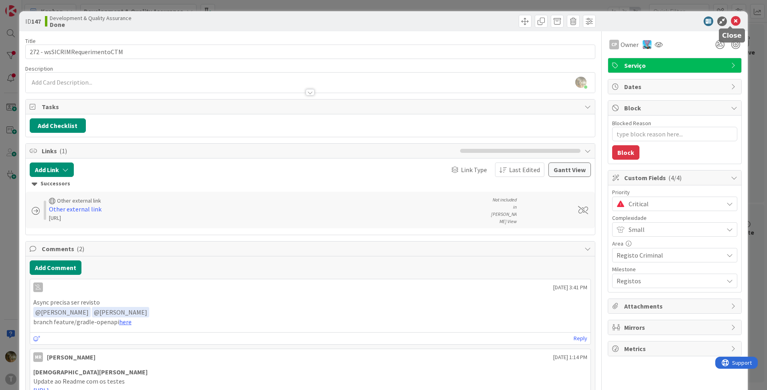
click at [731, 20] on icon at bounding box center [736, 21] width 10 height 10
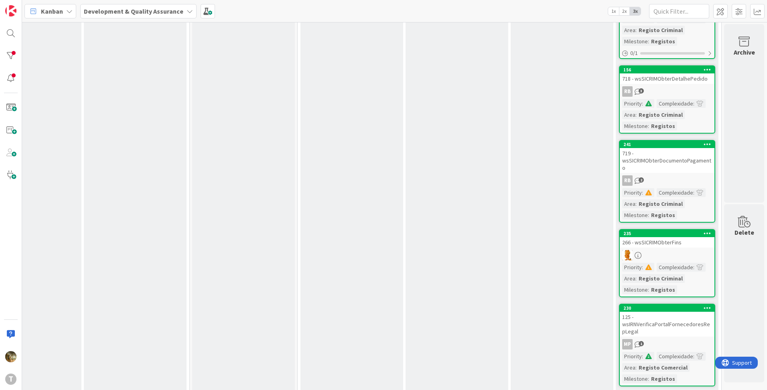
click at [667, 156] on div "719 - wsSICRIMObterDocumentoPagamento" at bounding box center [667, 160] width 95 height 25
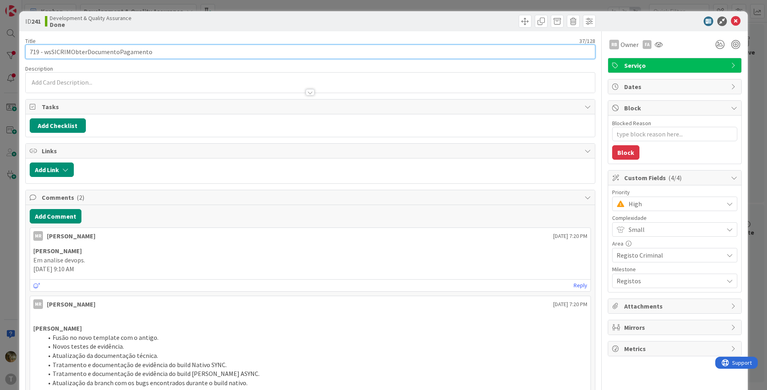
click at [101, 52] on input "719 - wsSICRIMObterDocumentoPagamento" at bounding box center [310, 52] width 570 height 14
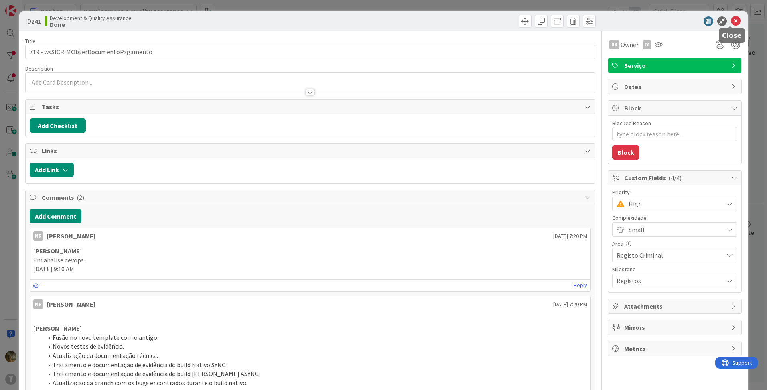
click at [731, 22] on icon at bounding box center [736, 21] width 10 height 10
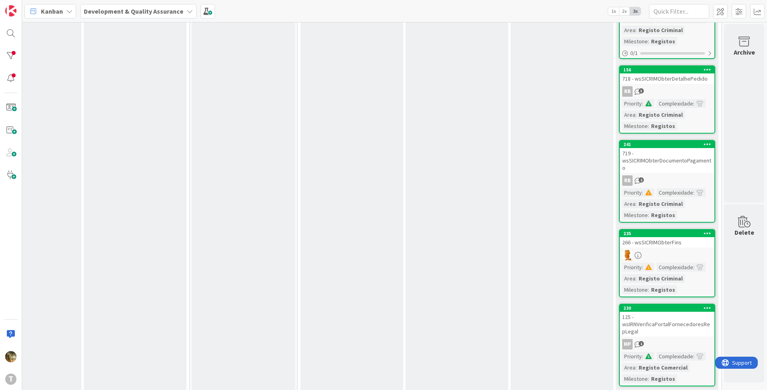
click at [649, 237] on div "266 - wsSICRIMObterFins" at bounding box center [667, 242] width 95 height 10
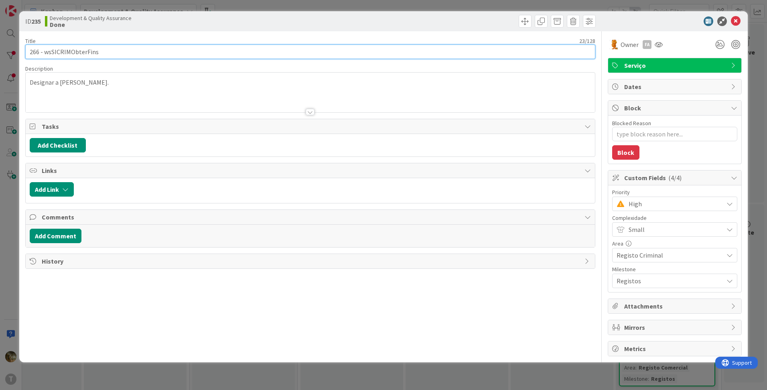
click at [80, 57] on input "266 - wsSICRIMObterFins" at bounding box center [310, 52] width 570 height 14
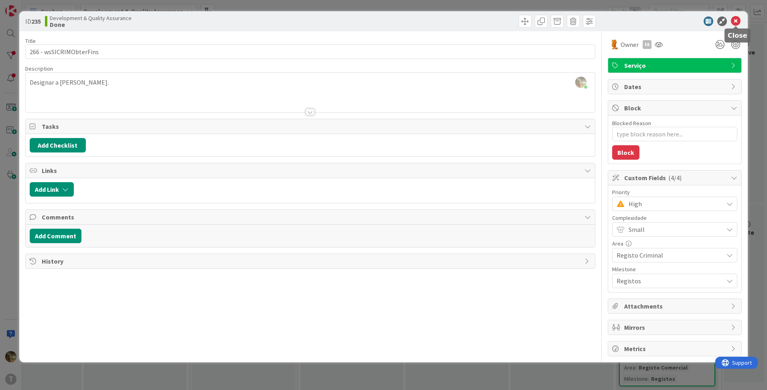
click at [737, 21] on icon at bounding box center [736, 21] width 10 height 10
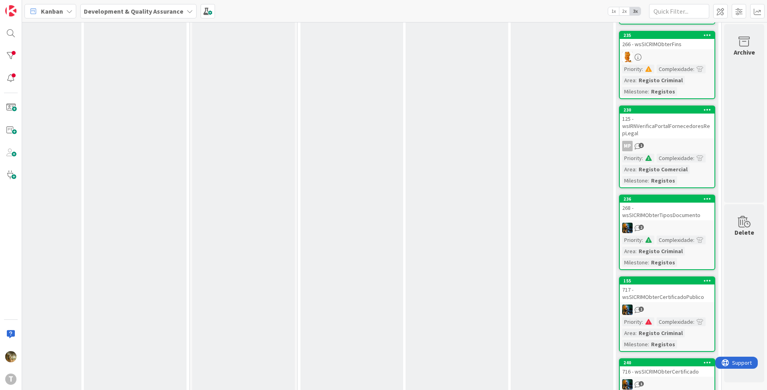
scroll to position [3877, 160]
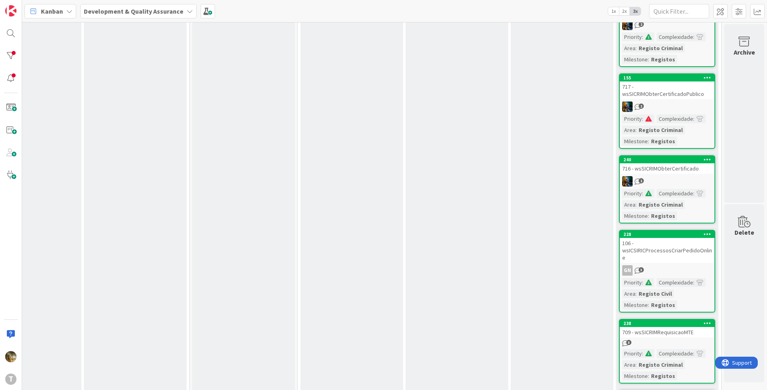
click at [666, 101] on div "1" at bounding box center [667, 106] width 95 height 10
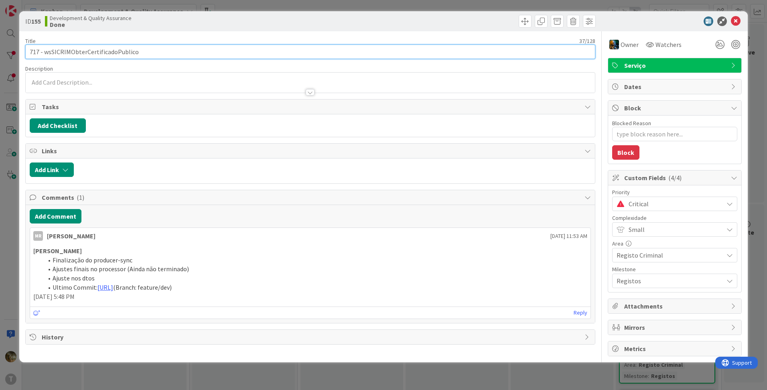
click at [90, 49] on input "717 - wsSICRIMObterCertificadoPublico" at bounding box center [310, 52] width 570 height 14
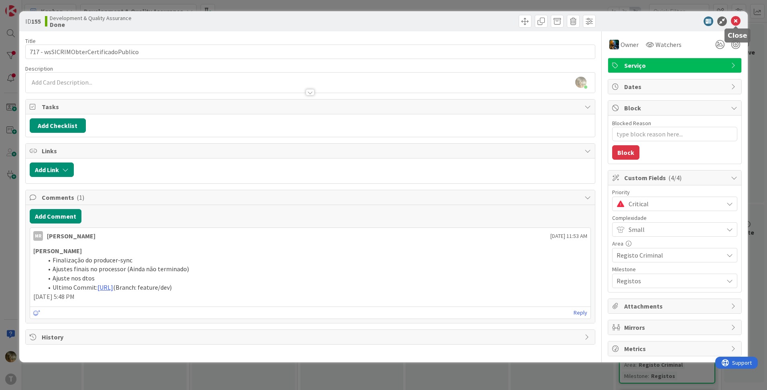
click at [735, 23] on icon at bounding box center [736, 21] width 10 height 10
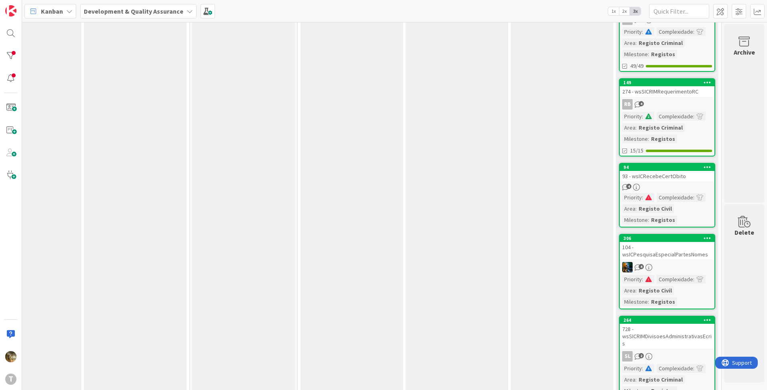
scroll to position [0, 160]
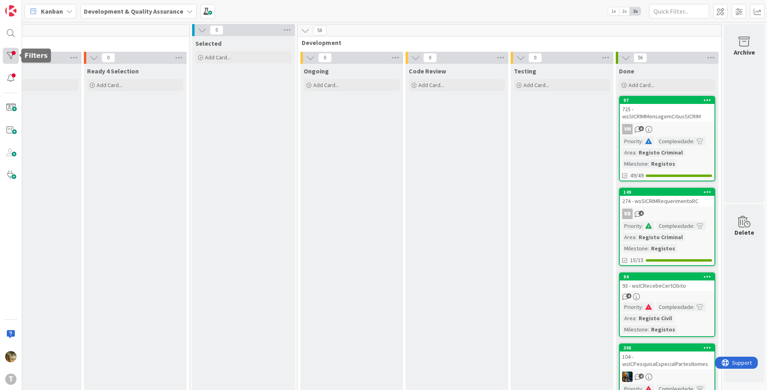
click at [5, 53] on div at bounding box center [11, 56] width 16 height 16
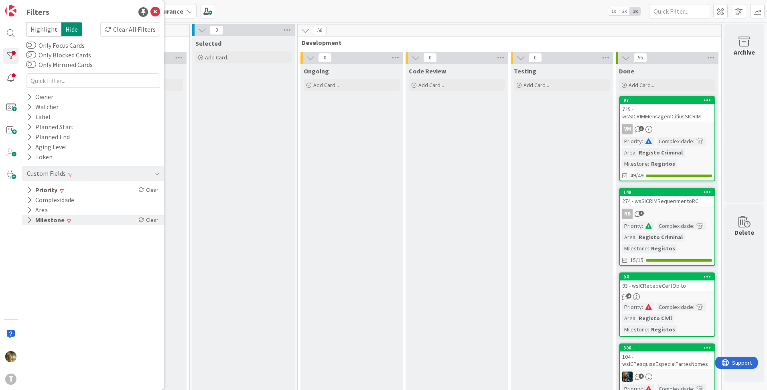
click at [31, 222] on icon at bounding box center [29, 220] width 5 height 7
click at [33, 241] on icon at bounding box center [31, 243] width 6 height 6
click at [29, 284] on icon at bounding box center [31, 285] width 6 height 6
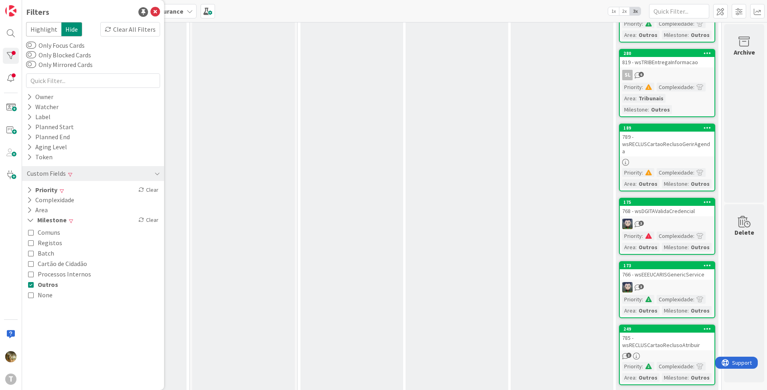
scroll to position [957, 160]
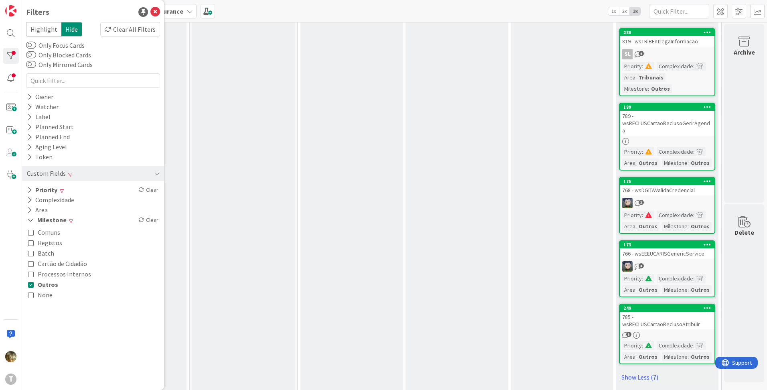
click at [658, 127] on div "789 - wsRECLUSCartaoReclusoGerirAgenda" at bounding box center [667, 123] width 95 height 25
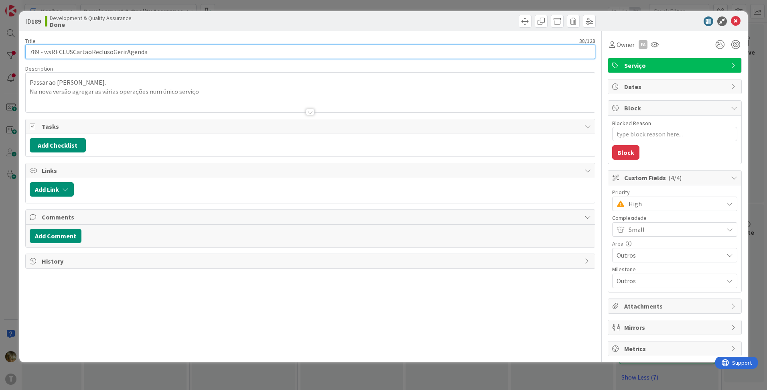
click at [101, 50] on input "789 - wsRECLUSCartaoReclusoGerirAgenda" at bounding box center [310, 52] width 570 height 14
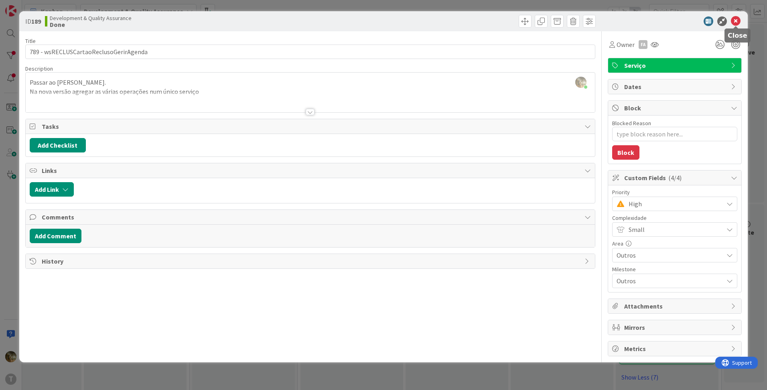
click at [734, 24] on icon at bounding box center [736, 21] width 10 height 10
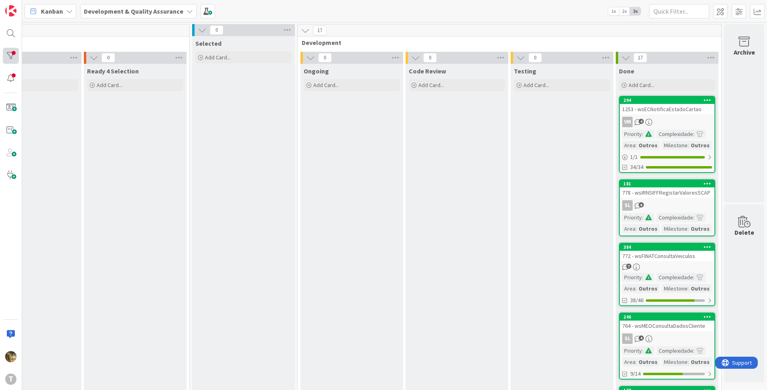
click at [12, 62] on div at bounding box center [11, 56] width 16 height 16
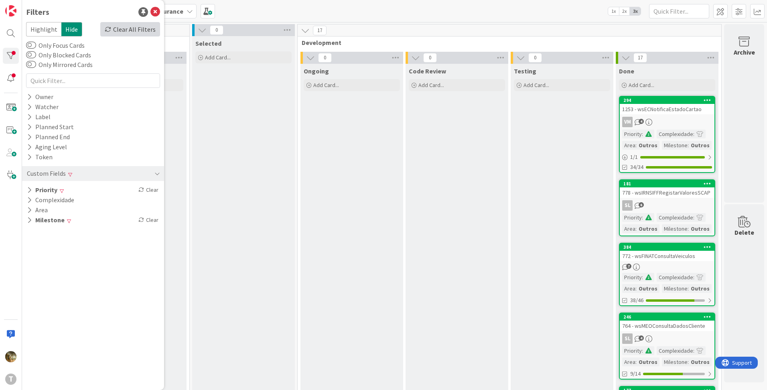
click at [107, 32] on div "Clear All Filters" at bounding box center [130, 29] width 60 height 14
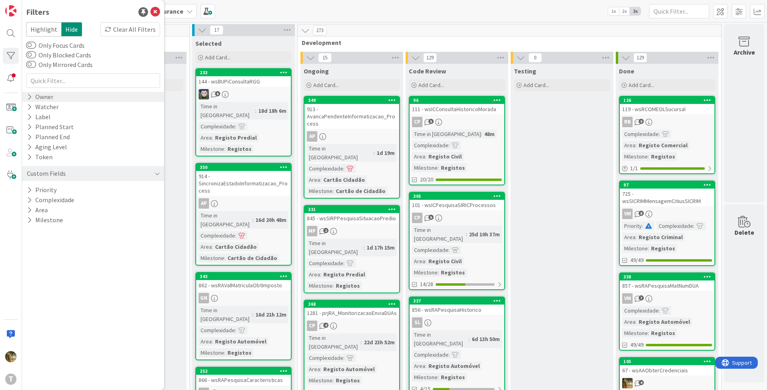
click at [30, 94] on icon at bounding box center [29, 96] width 5 height 7
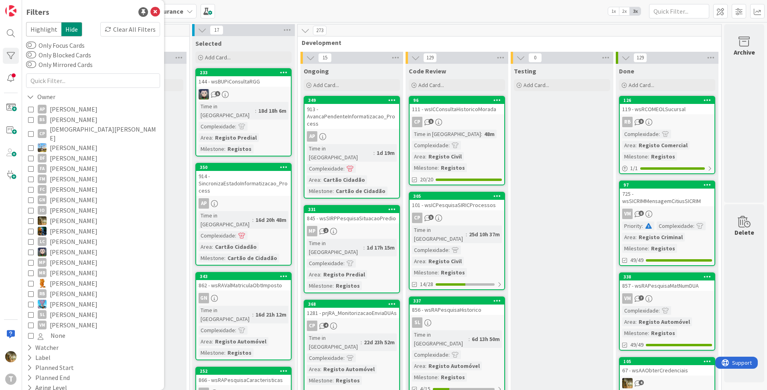
click at [28, 218] on icon at bounding box center [31, 221] width 6 height 6
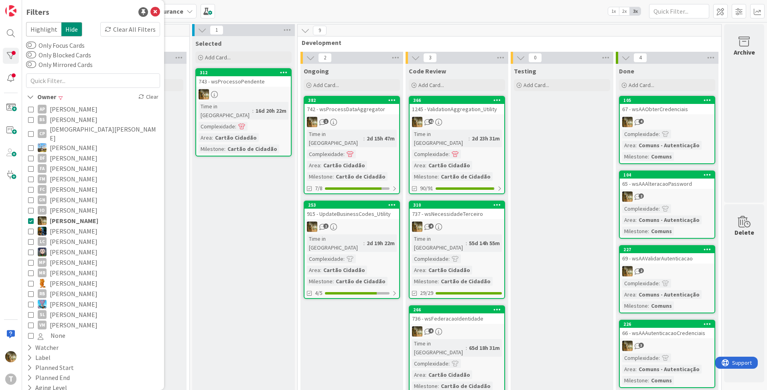
click at [349, 123] on div "1" at bounding box center [351, 122] width 95 height 10
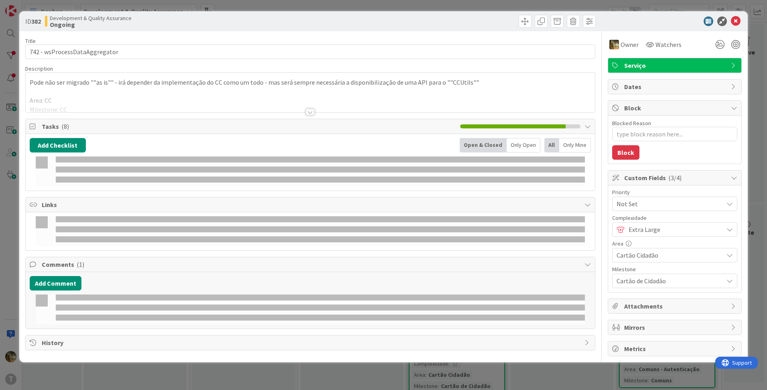
type textarea "x"
